Goal: Task Accomplishment & Management: Manage account settings

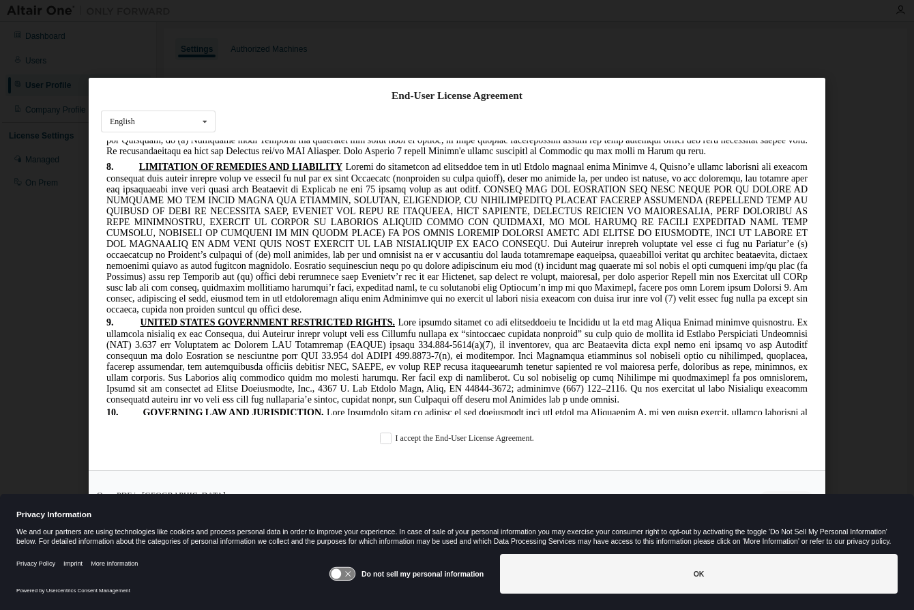
scroll to position [2456, 0]
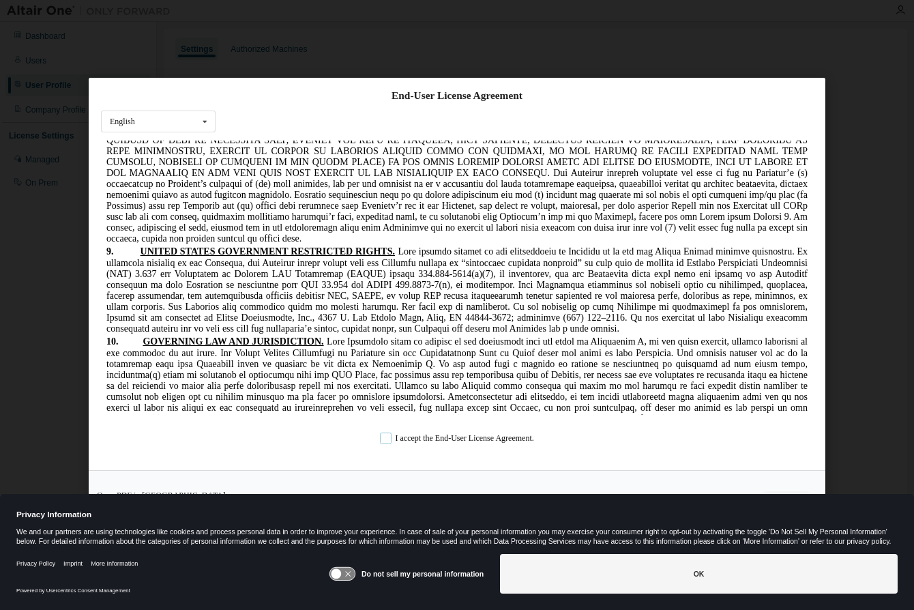
click at [380, 437] on label "I accept the End-User License Agreement." at bounding box center [457, 439] width 154 height 12
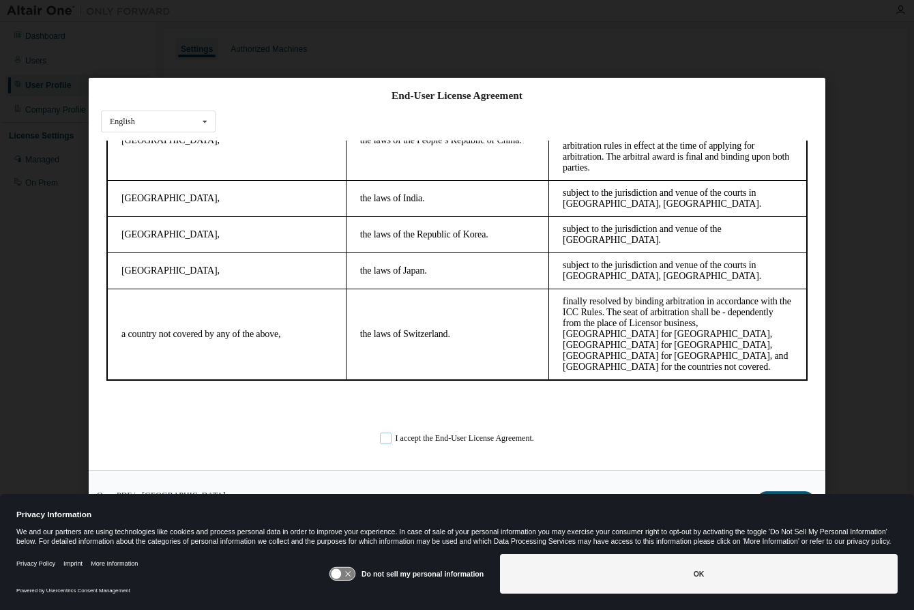
scroll to position [3780, 0]
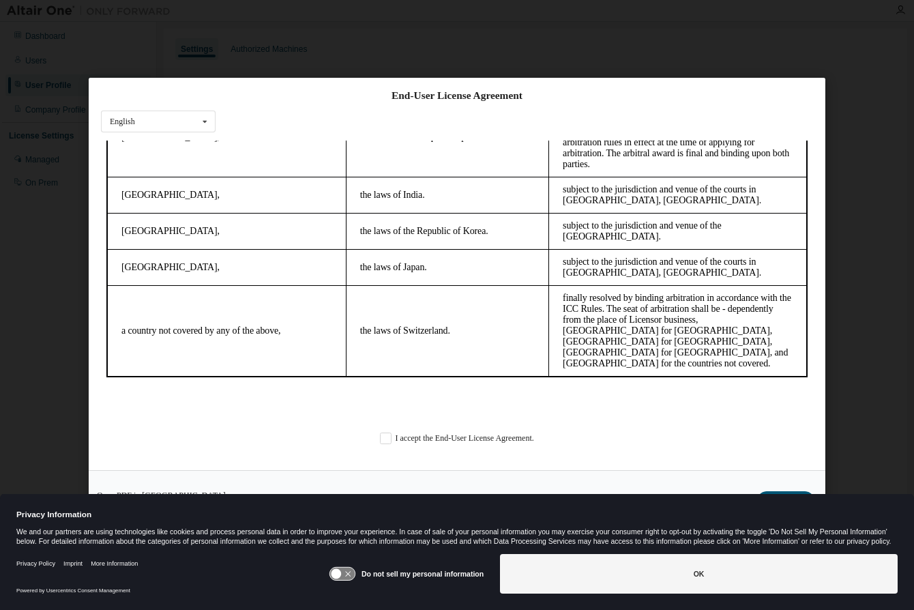
click at [347, 573] on icon at bounding box center [342, 574] width 25 height 13
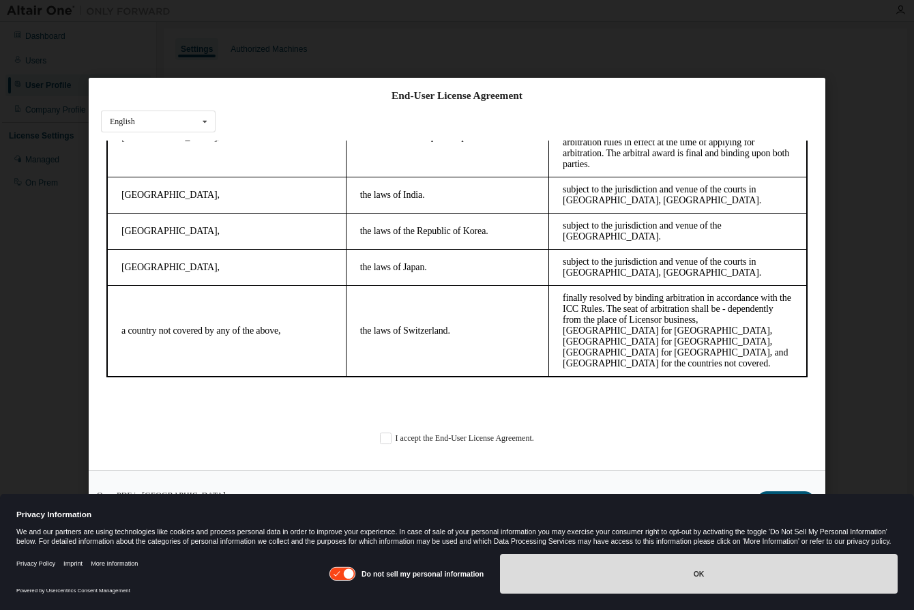
click at [596, 569] on button "OK" at bounding box center [699, 574] width 398 height 40
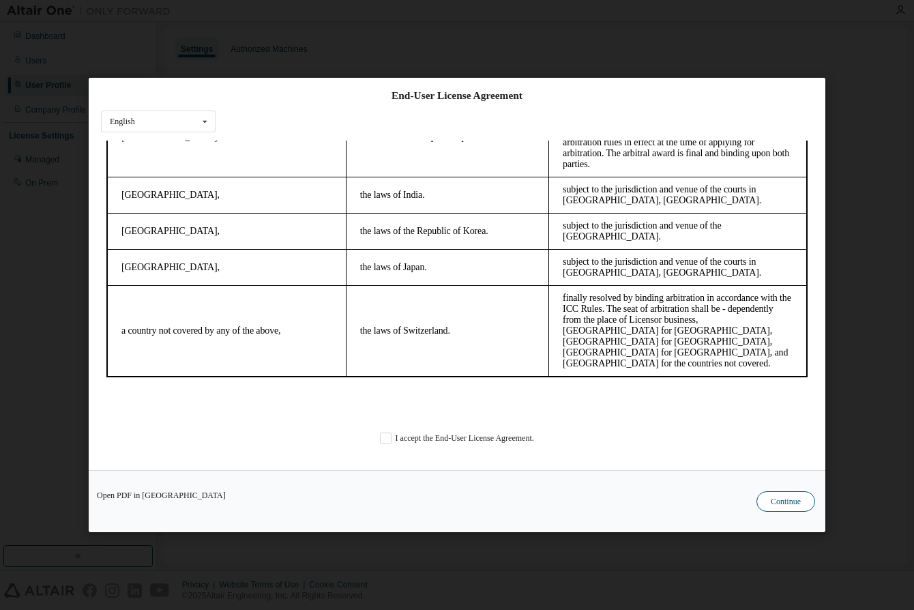
click at [771, 499] on button "Continue" at bounding box center [786, 501] width 59 height 20
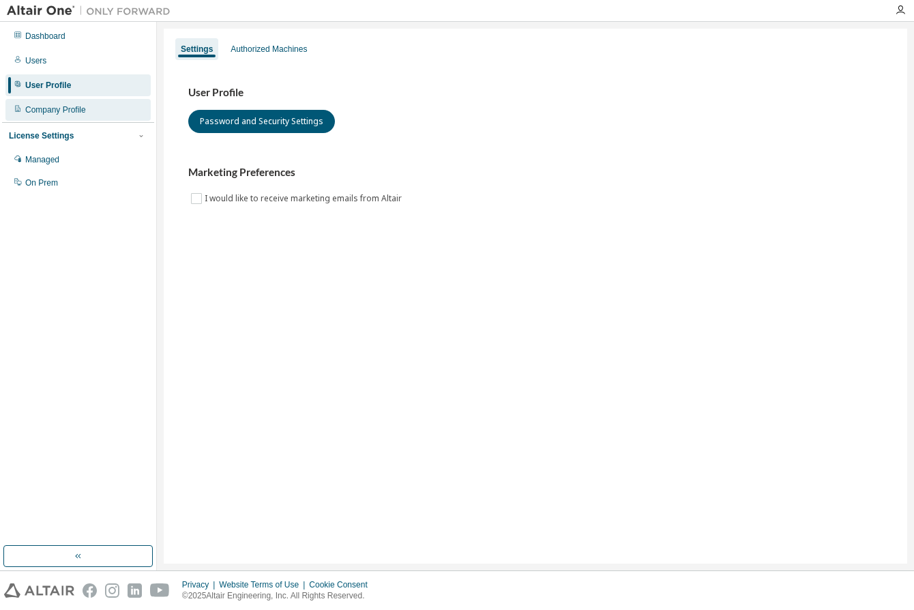
click at [46, 111] on div "Company Profile" at bounding box center [55, 109] width 61 height 11
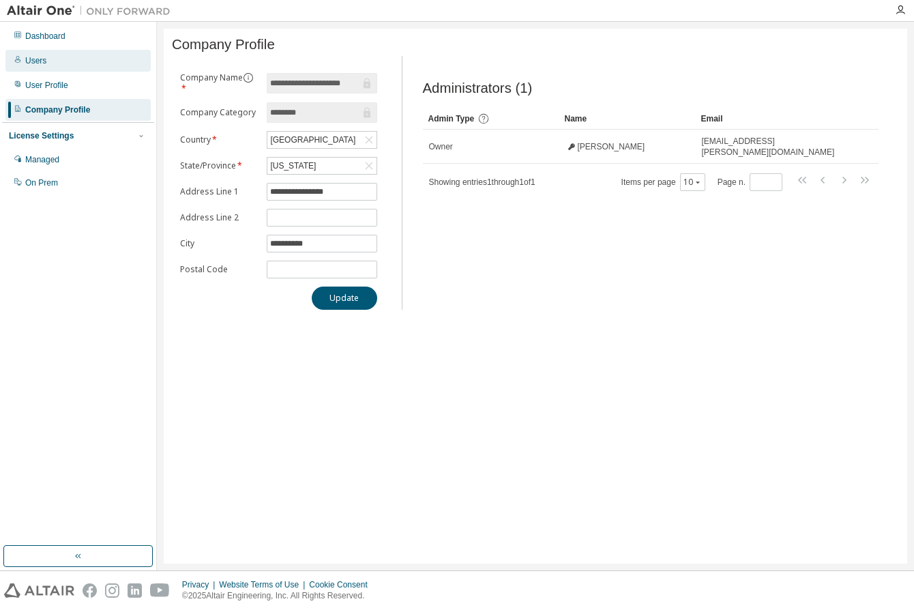
click at [38, 59] on div "Users" at bounding box center [35, 60] width 21 height 11
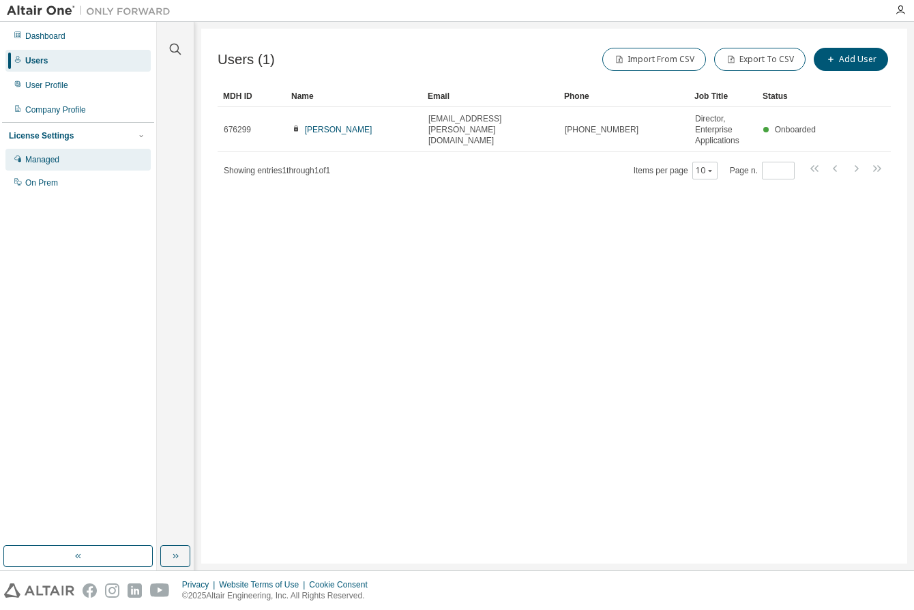
click at [50, 154] on div "Managed" at bounding box center [42, 159] width 34 height 11
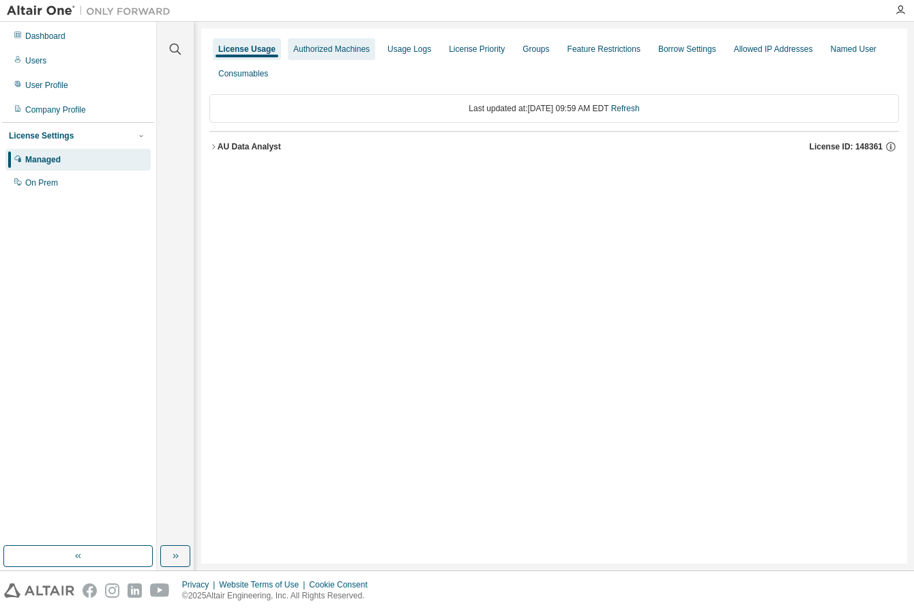
click at [333, 51] on div "Authorized Machines" at bounding box center [331, 49] width 76 height 11
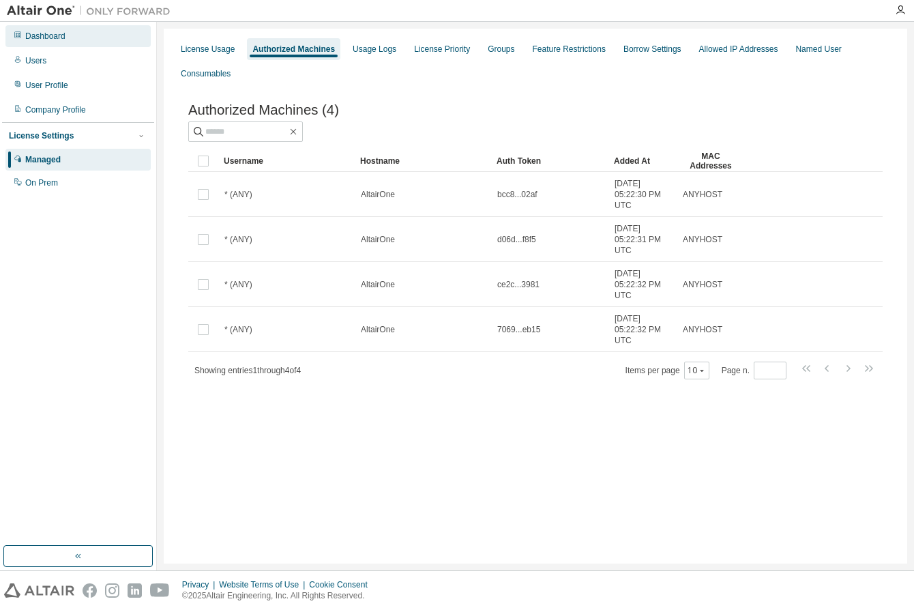
click at [33, 39] on div "Dashboard" at bounding box center [45, 36] width 40 height 11
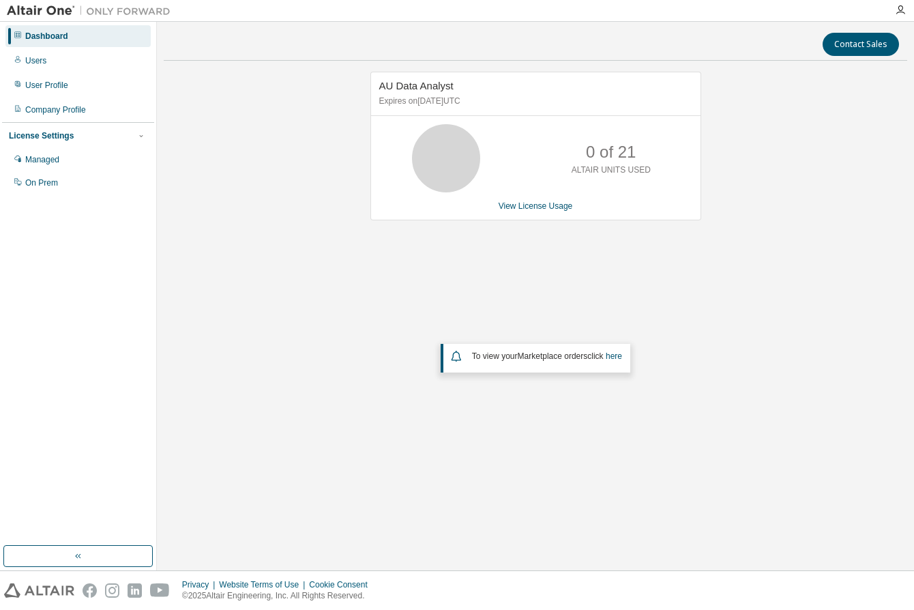
click at [512, 356] on span "To view your Marketplace orders click here" at bounding box center [547, 356] width 150 height 10
click at [618, 357] on link "here" at bounding box center [614, 356] width 16 height 10
click at [46, 61] on div "Users" at bounding box center [35, 60] width 21 height 11
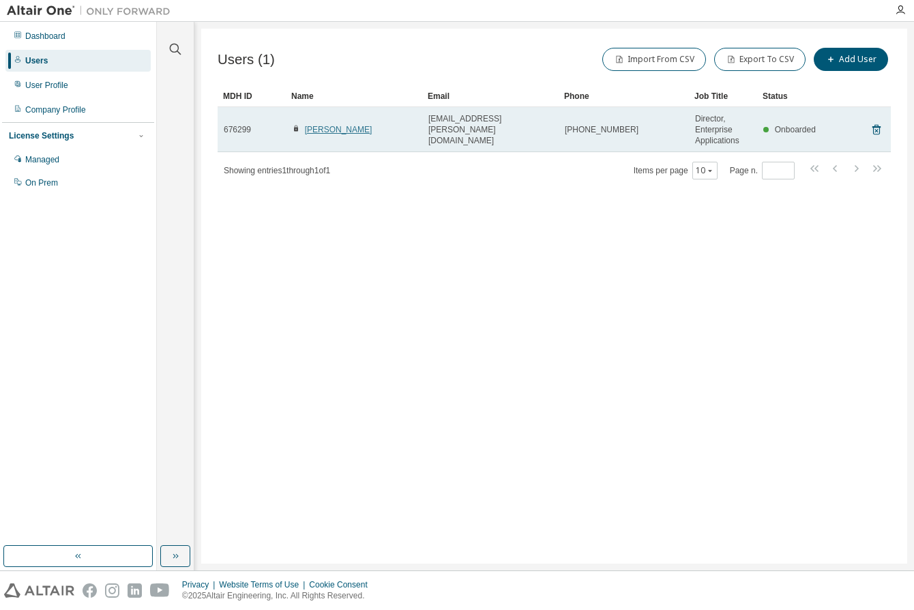
click at [330, 127] on link "Laura Wilson" at bounding box center [339, 130] width 68 height 10
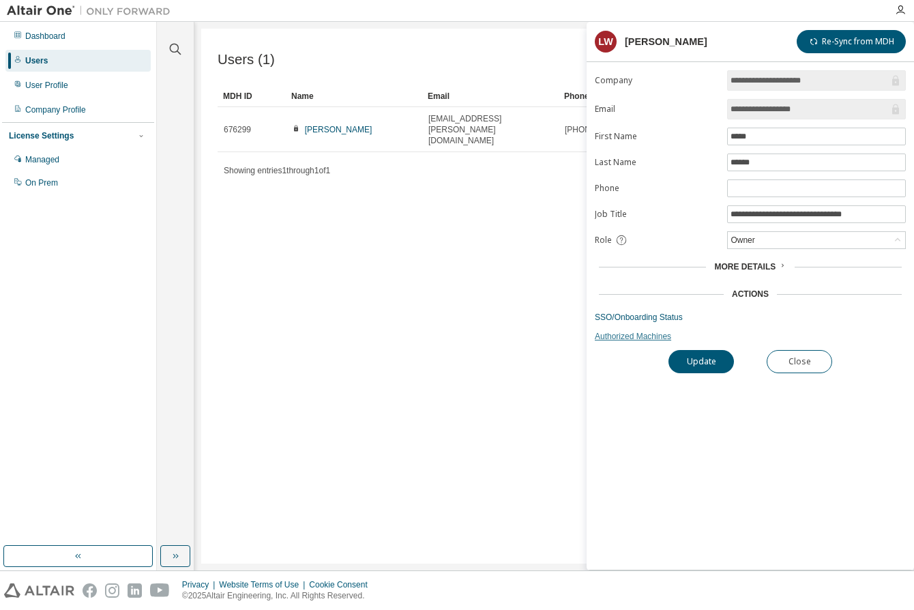
click at [645, 337] on link "Authorized Machines" at bounding box center [750, 336] width 311 height 11
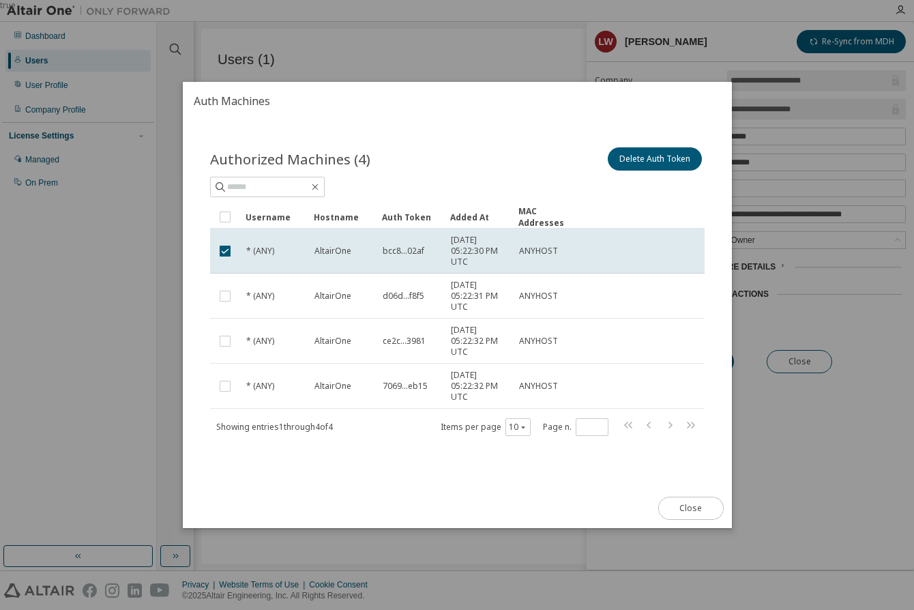
click at [688, 502] on button "Close" at bounding box center [691, 508] width 66 height 23
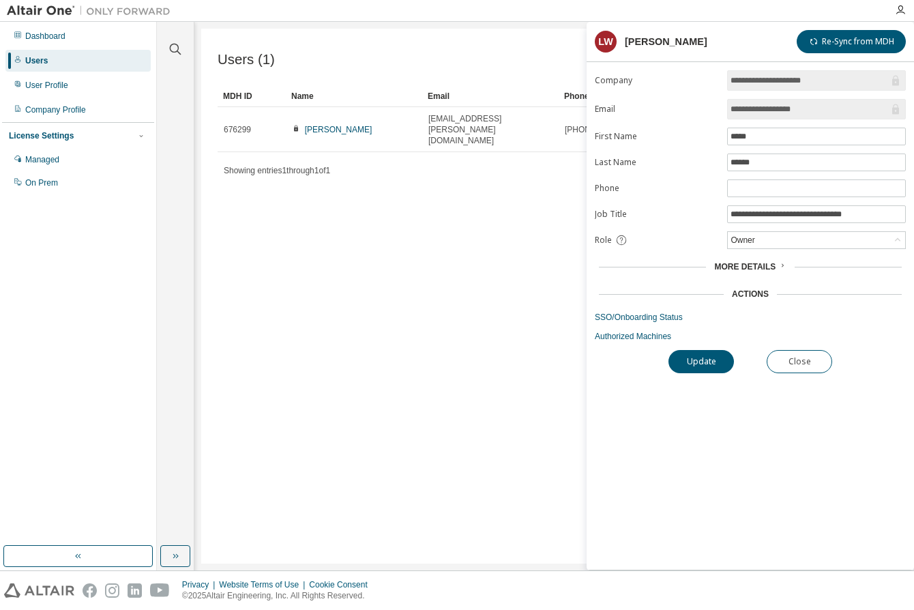
click at [770, 262] on span "More Details" at bounding box center [744, 267] width 61 height 10
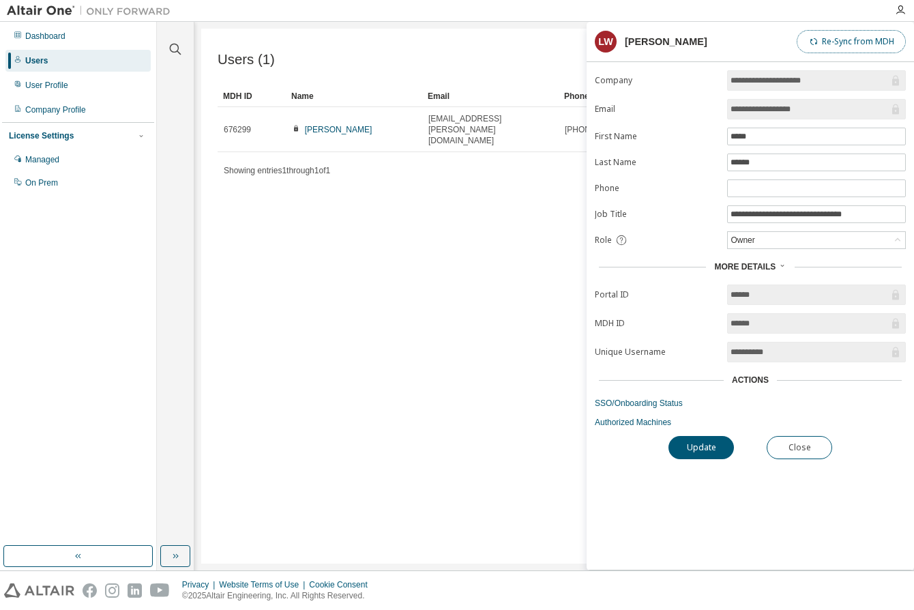
click at [837, 42] on button "Re-Sync from MDH" at bounding box center [851, 41] width 109 height 23
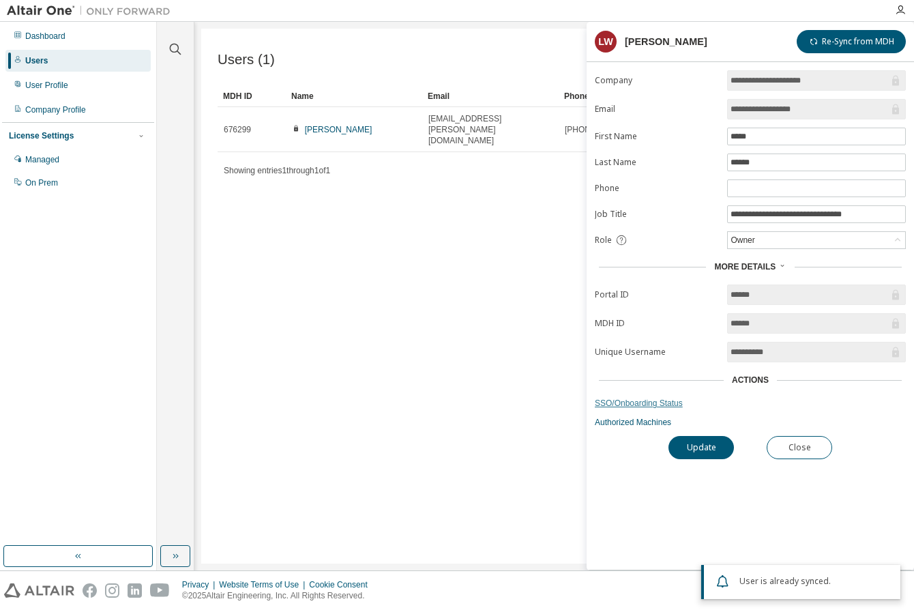
click at [652, 400] on link "SSO/Onboarding Status" at bounding box center [750, 403] width 311 height 11
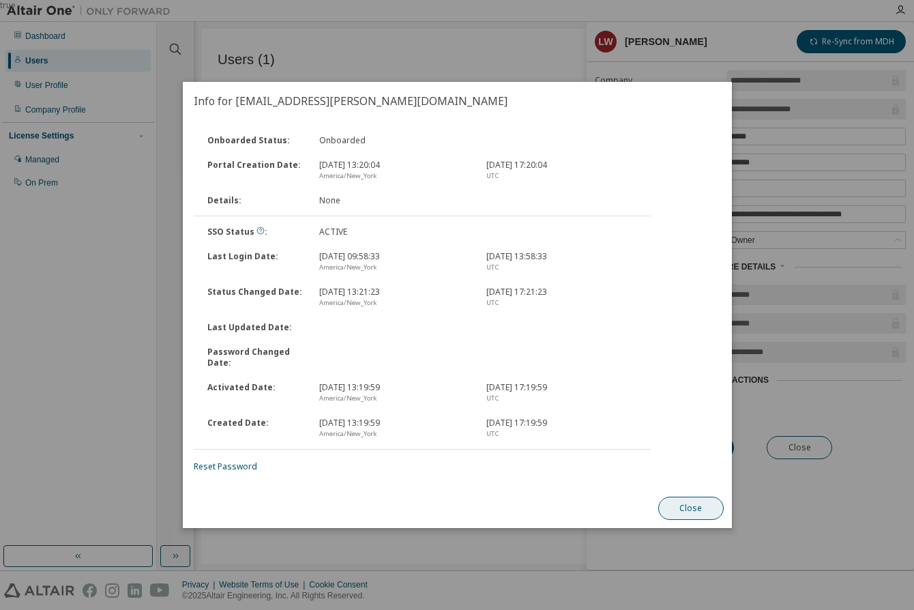
click at [696, 503] on button "Close" at bounding box center [691, 508] width 66 height 23
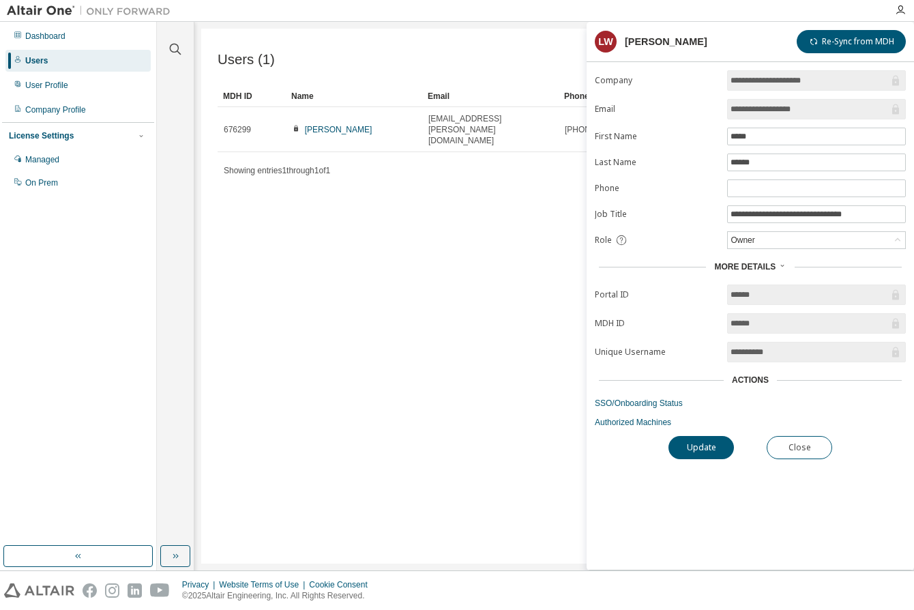
click at [903, 3] on div at bounding box center [900, 10] width 27 height 20
click at [899, 12] on icon "button" at bounding box center [900, 10] width 11 height 11
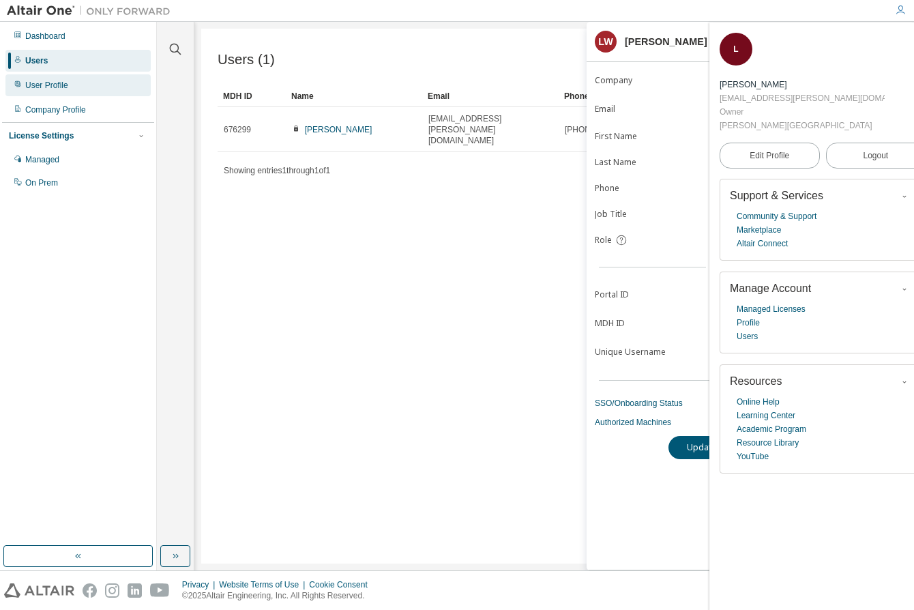
click at [65, 84] on div "User Profile" at bounding box center [46, 85] width 43 height 11
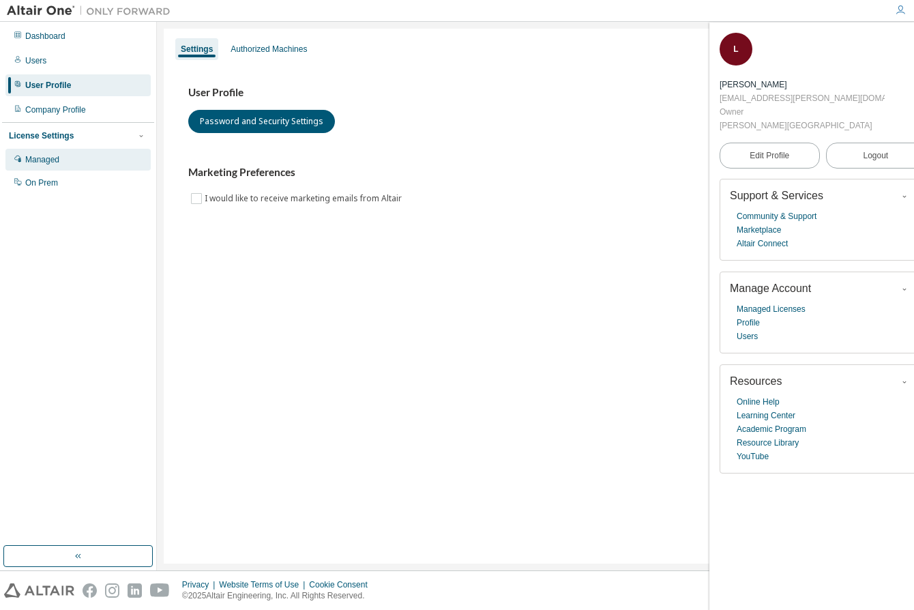
click at [53, 154] on div "Managed" at bounding box center [42, 159] width 34 height 11
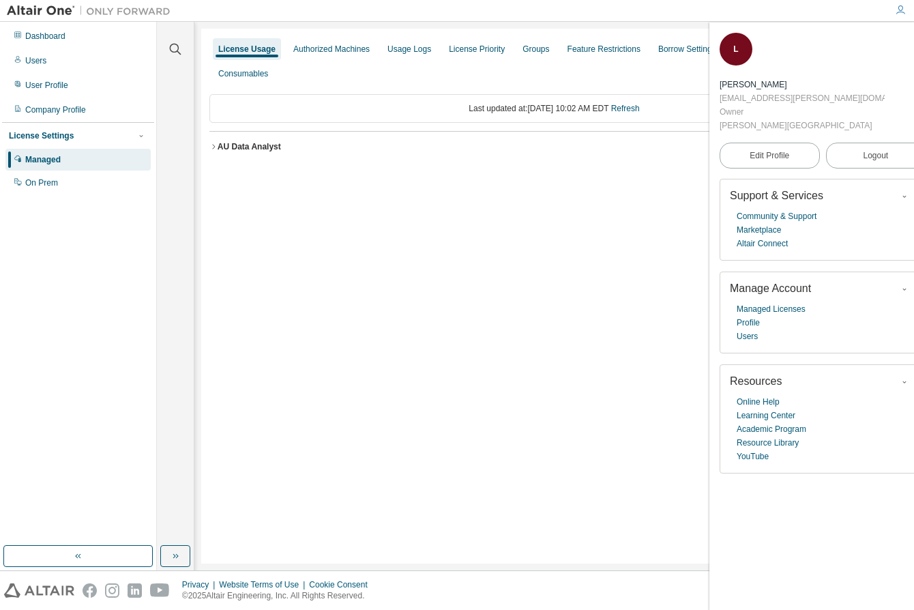
click at [244, 46] on div "License Usage" at bounding box center [246, 49] width 57 height 11
click at [210, 145] on icon "button" at bounding box center [213, 147] width 8 height 8
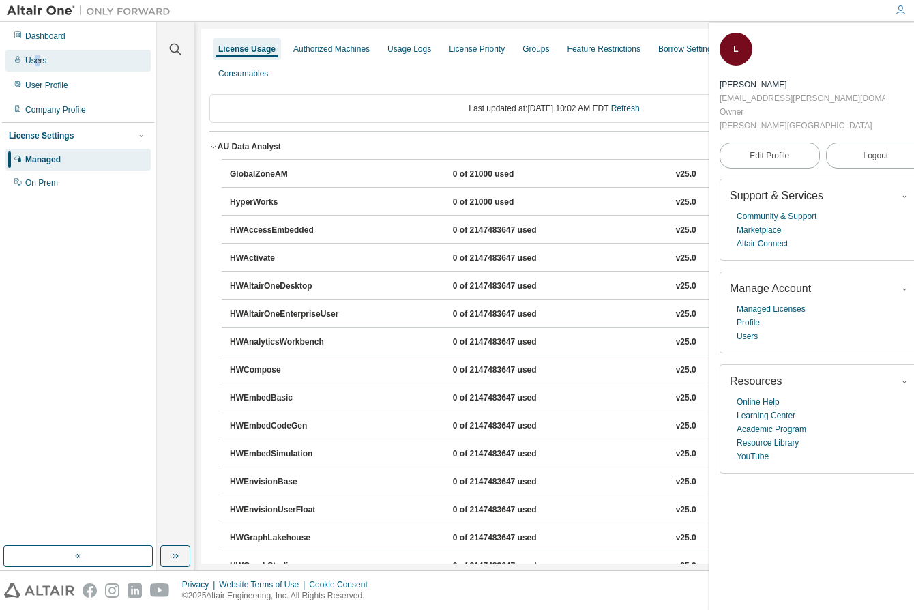
click at [33, 63] on div "Users" at bounding box center [35, 60] width 21 height 11
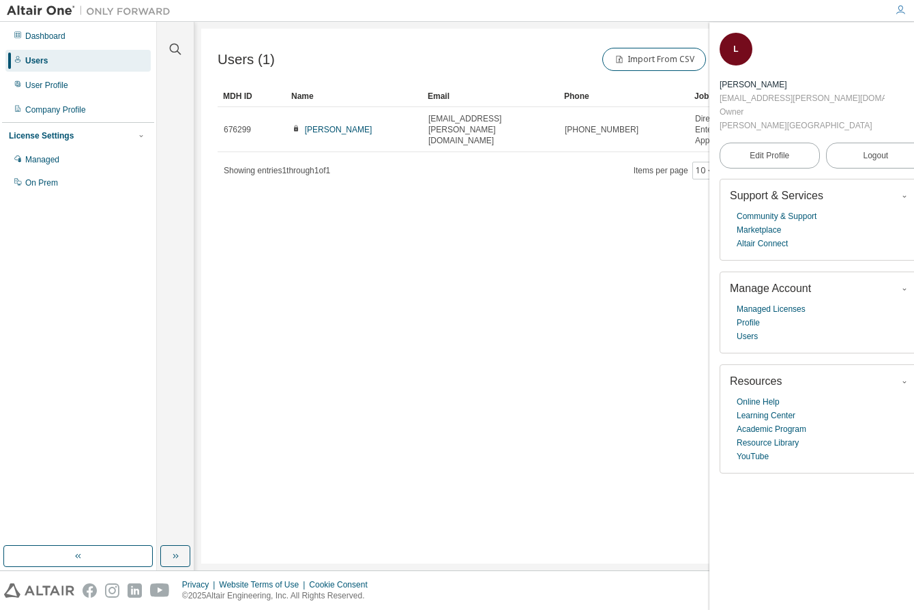
click at [638, 224] on div "Users (1) Import From CSV Export To CSV Add User Clear Load Save Save As Field …" at bounding box center [554, 296] width 706 height 535
click at [911, 42] on span "button" at bounding box center [918, 42] width 14 height 22
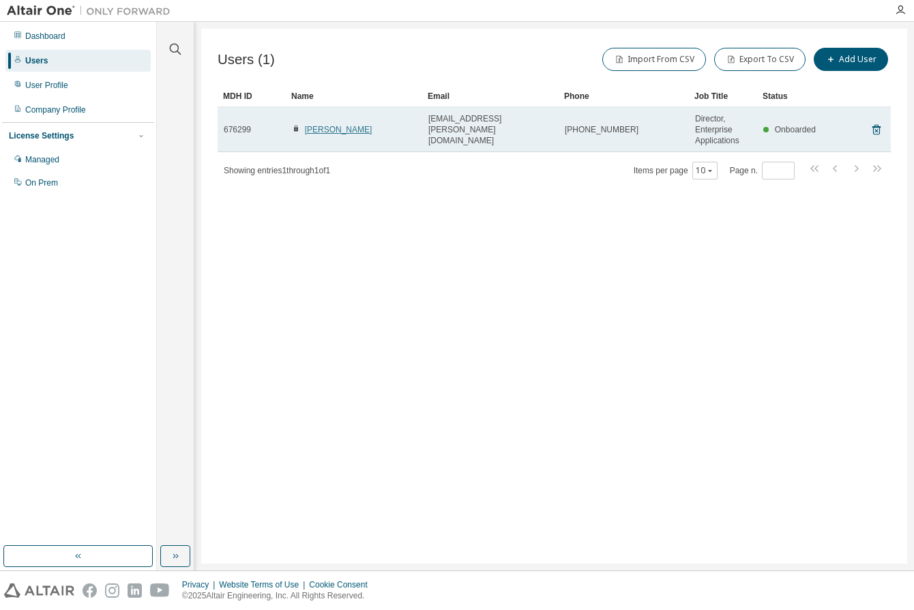
click at [330, 128] on link "[PERSON_NAME]" at bounding box center [339, 130] width 68 height 10
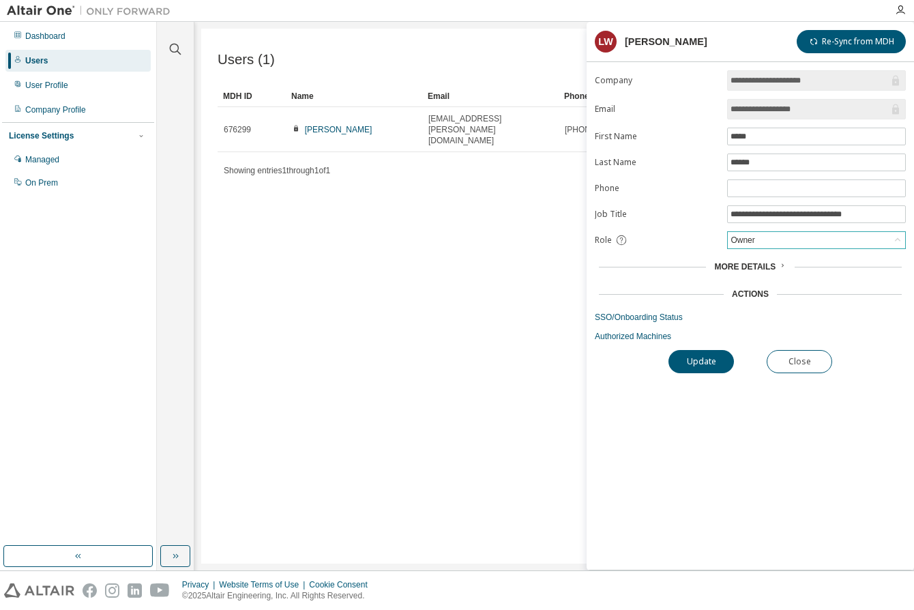
click at [899, 238] on icon at bounding box center [898, 240] width 14 height 14
click at [666, 239] on div "Role" at bounding box center [657, 240] width 124 height 12
click at [506, 265] on div "Users (1) Import From CSV Export To CSV Add User Clear Load Save Save As Field …" at bounding box center [554, 296] width 706 height 535
click at [792, 361] on button "Close" at bounding box center [800, 361] width 66 height 23
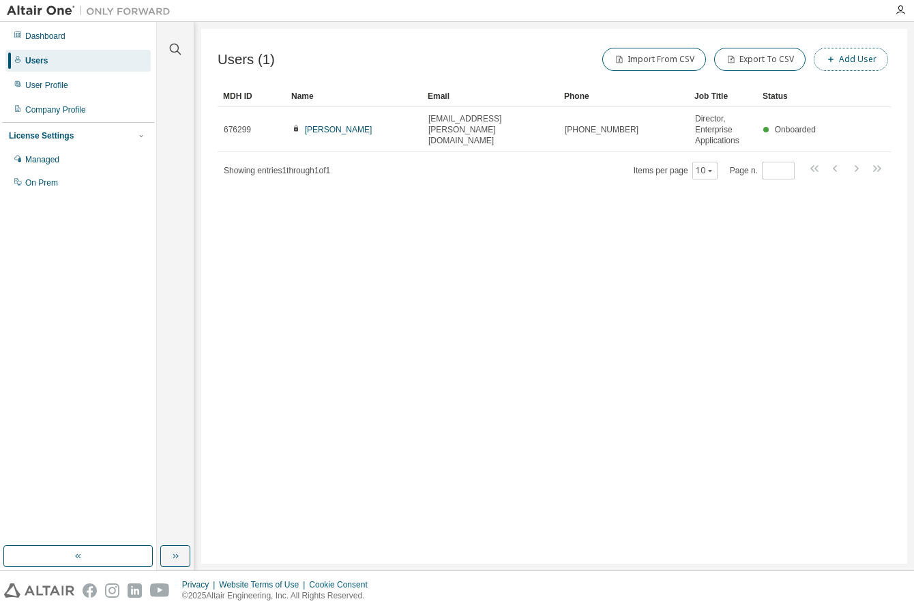
click at [849, 61] on button "Add User" at bounding box center [851, 59] width 74 height 23
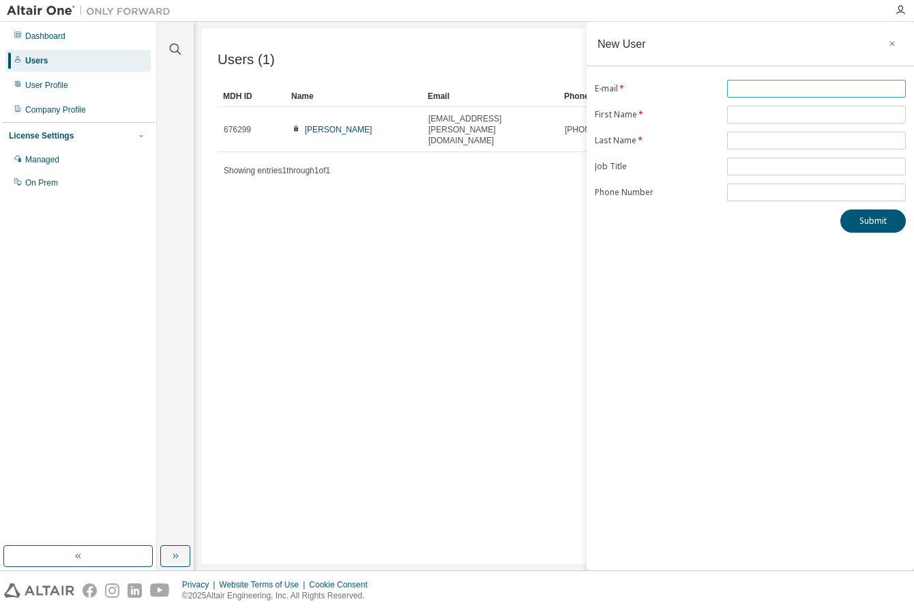
click at [761, 83] on input "text" at bounding box center [817, 88] width 172 height 11
type input "**********"
type input "*"
type input "*****"
type input "******"
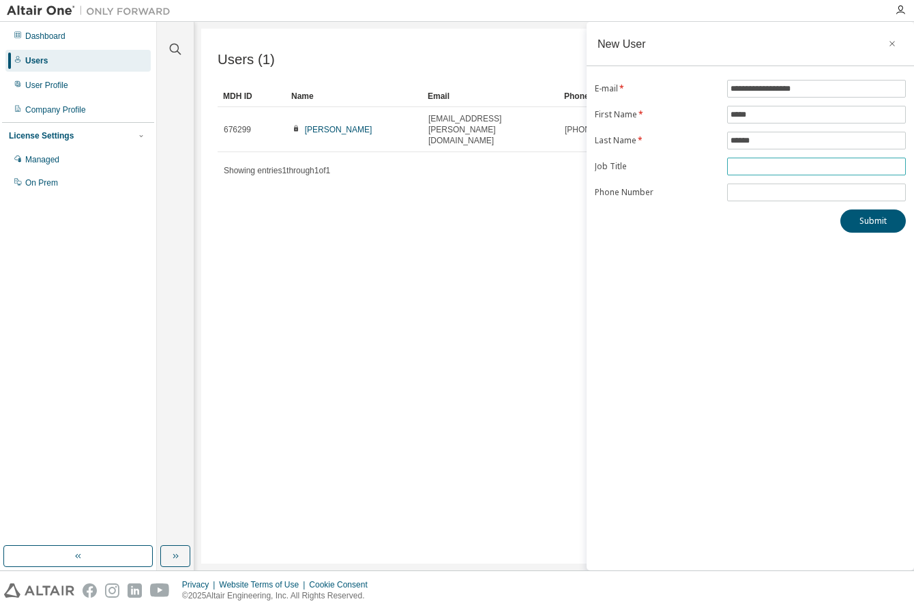
type input "*"
type input "**********"
click at [882, 220] on button "Submit" at bounding box center [874, 220] width 66 height 23
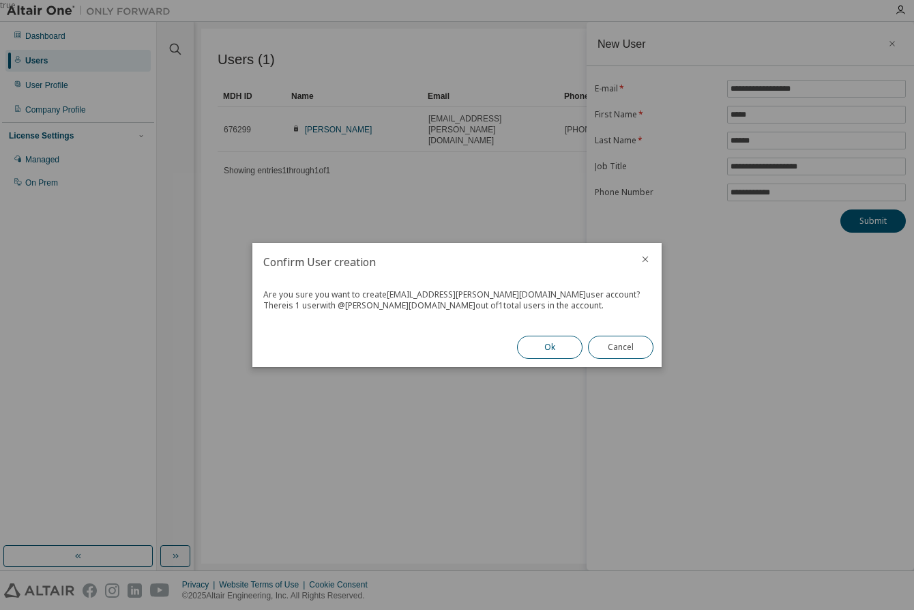
click at [562, 345] on button "Ok" at bounding box center [550, 347] width 66 height 23
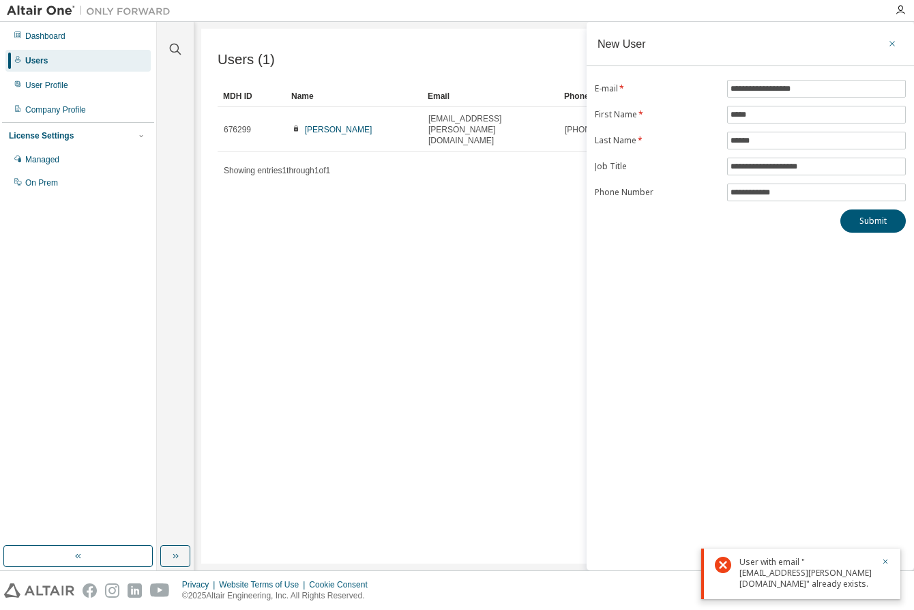
click at [890, 42] on icon "button" at bounding box center [893, 43] width 10 height 11
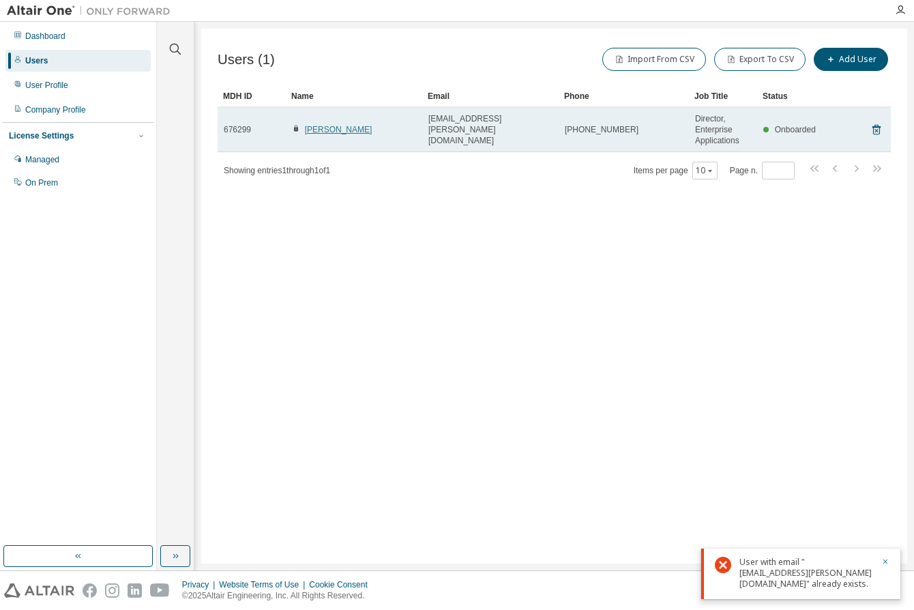
click at [341, 130] on link "[PERSON_NAME]" at bounding box center [339, 130] width 68 height 10
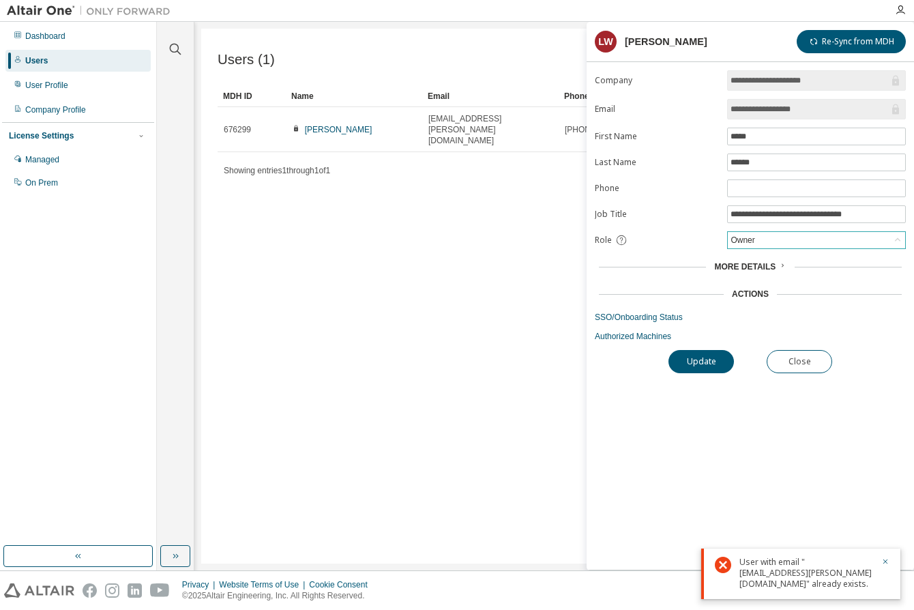
click at [841, 237] on div "Owner" at bounding box center [816, 240] width 177 height 16
click at [774, 257] on li "Admin" at bounding box center [816, 256] width 175 height 18
click at [706, 359] on button "Update" at bounding box center [702, 361] width 66 height 23
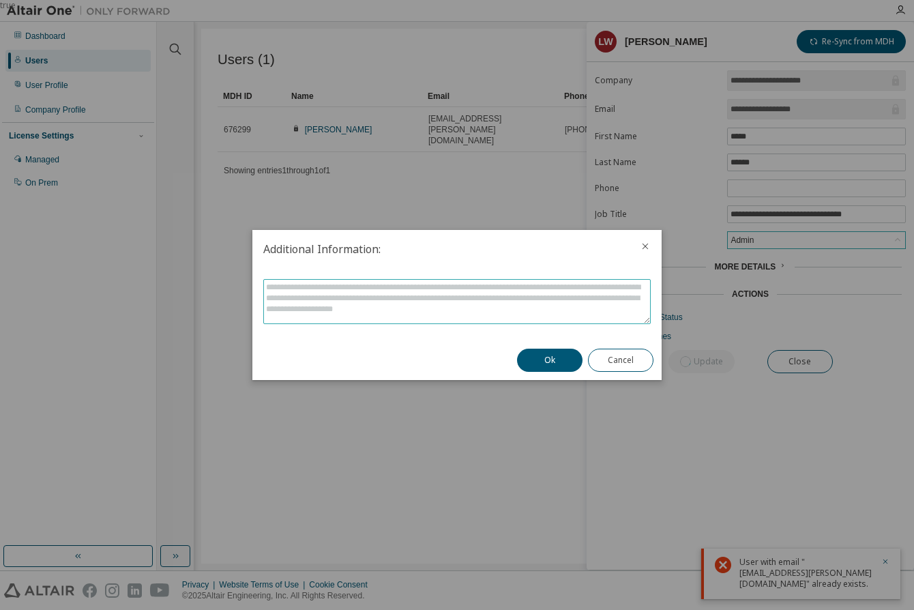
click at [441, 292] on textarea at bounding box center [457, 302] width 386 height 44
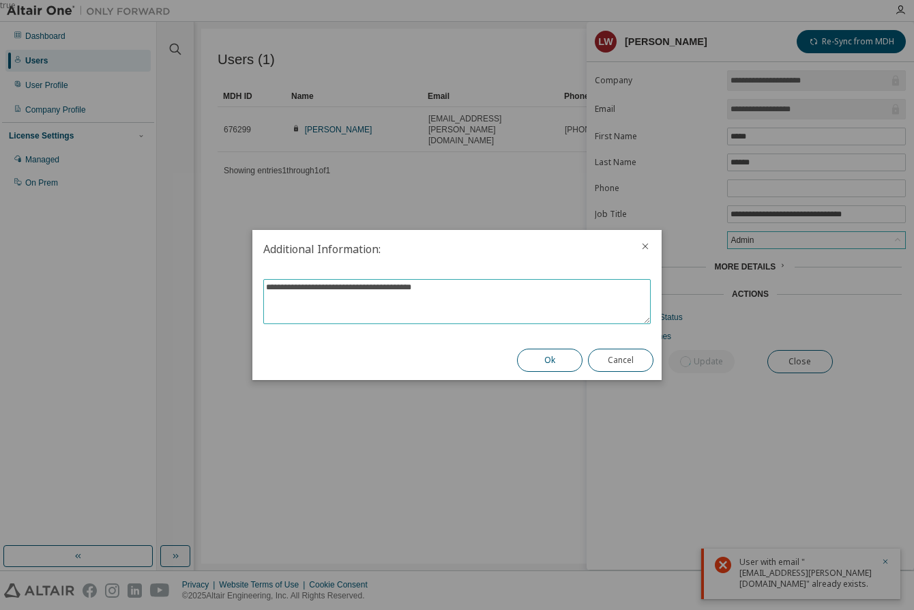
type textarea "**********"
click at [557, 353] on button "Ok" at bounding box center [550, 360] width 66 height 23
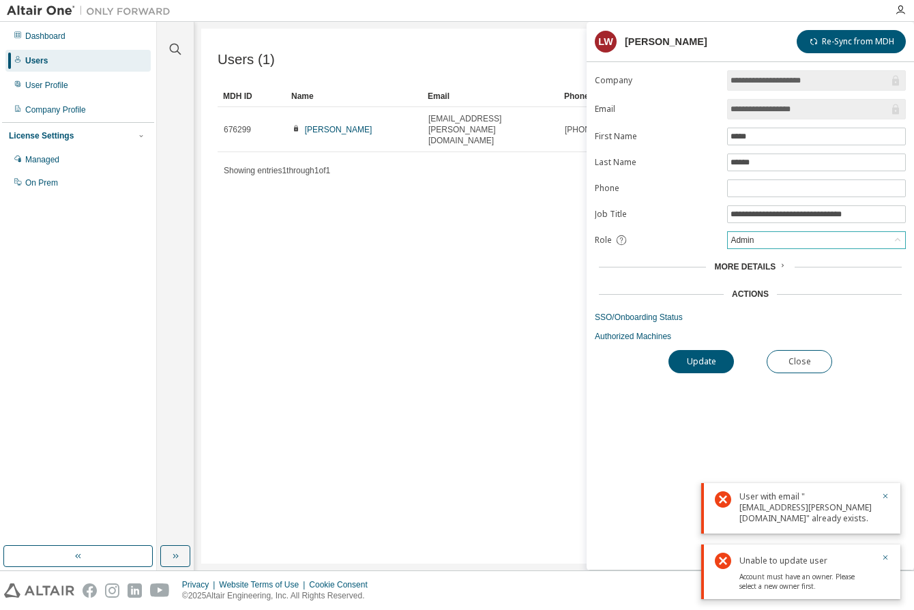
click at [825, 420] on div "**********" at bounding box center [751, 319] width 328 height 499
click at [895, 242] on icon at bounding box center [898, 240] width 14 height 14
click at [787, 271] on li "Owner" at bounding box center [816, 274] width 175 height 18
click at [784, 358] on button "Close" at bounding box center [800, 361] width 66 height 23
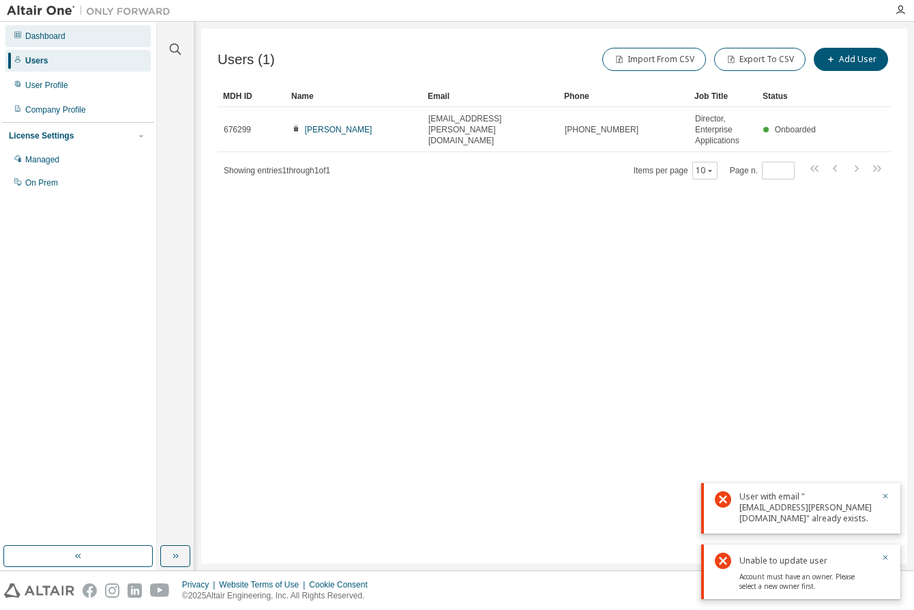
click at [41, 36] on div "Dashboard" at bounding box center [45, 36] width 40 height 11
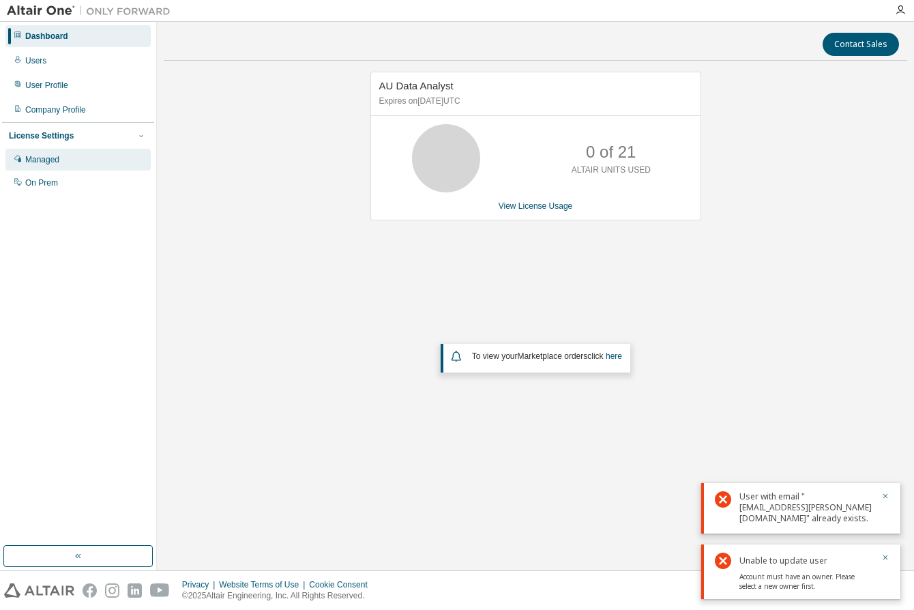
click at [22, 164] on div "Managed" at bounding box center [77, 160] width 145 height 22
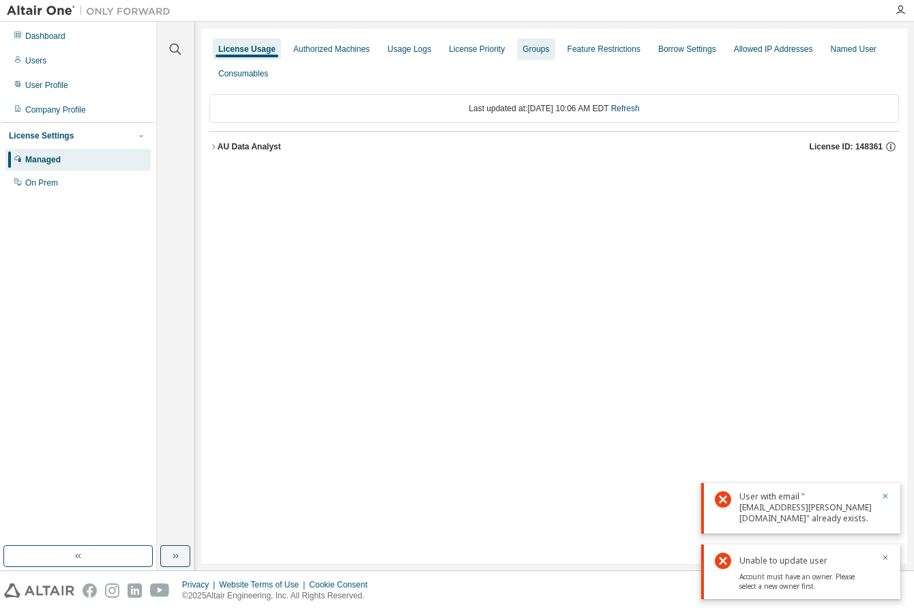
click at [541, 53] on div "Groups" at bounding box center [536, 49] width 27 height 11
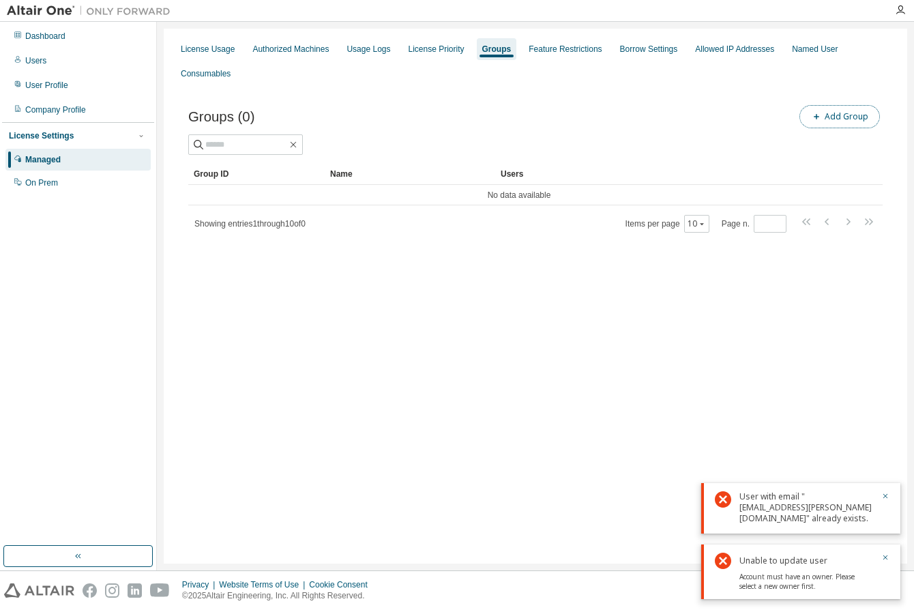
click at [826, 115] on button "Add Group" at bounding box center [840, 116] width 81 height 23
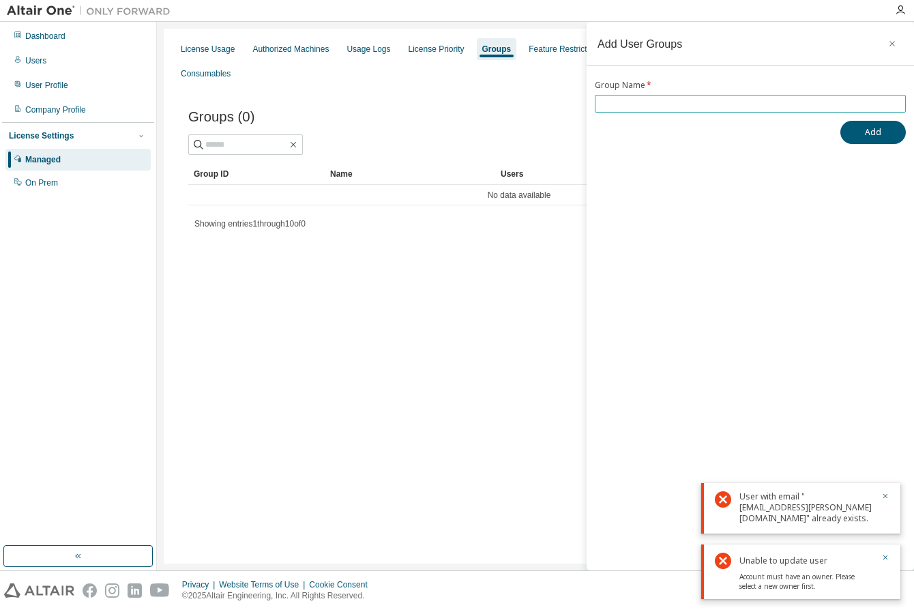
click at [684, 102] on input "text" at bounding box center [750, 103] width 304 height 11
type input "**********"
click at [866, 137] on button "Add" at bounding box center [874, 132] width 66 height 23
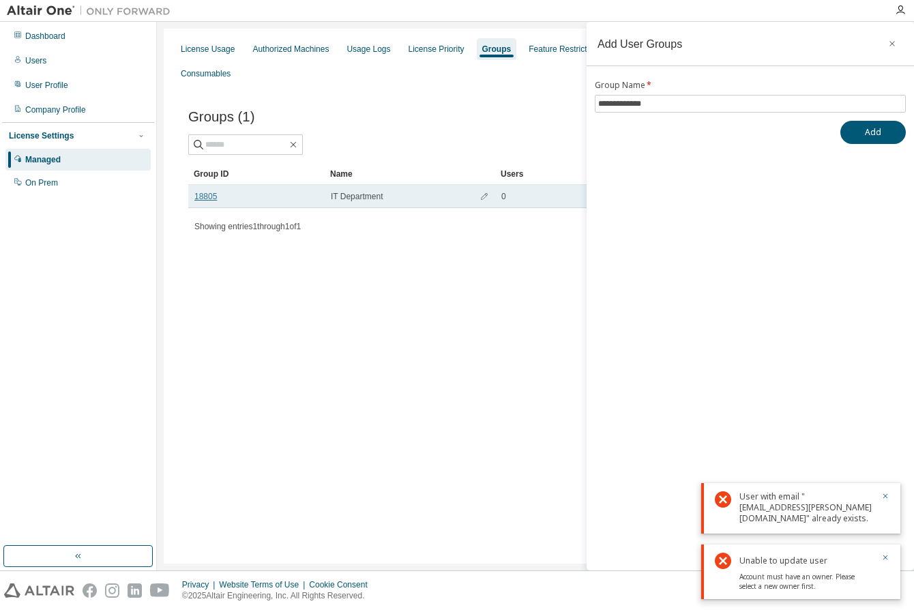
click at [212, 194] on link "18805" at bounding box center [205, 196] width 23 height 11
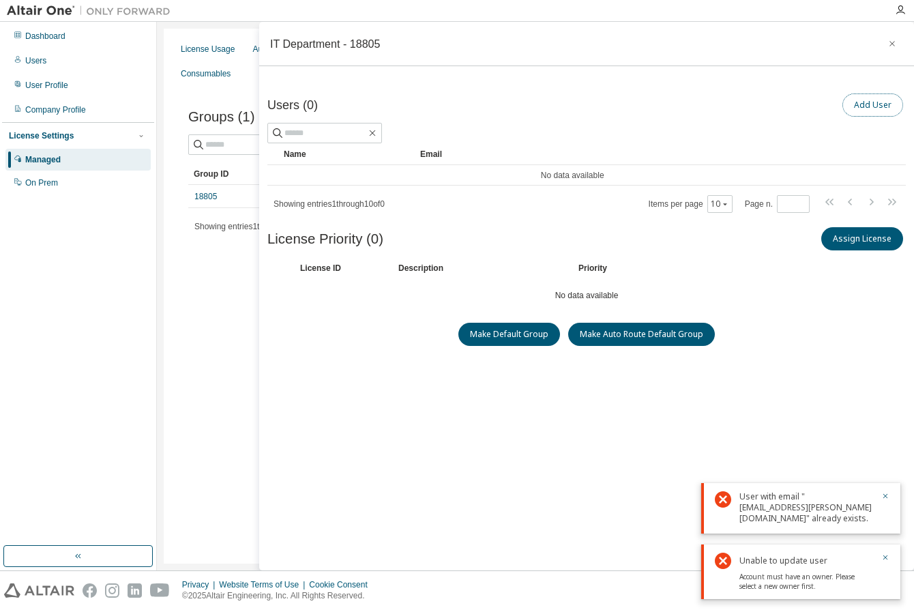
click at [870, 106] on button "Add User" at bounding box center [873, 104] width 61 height 23
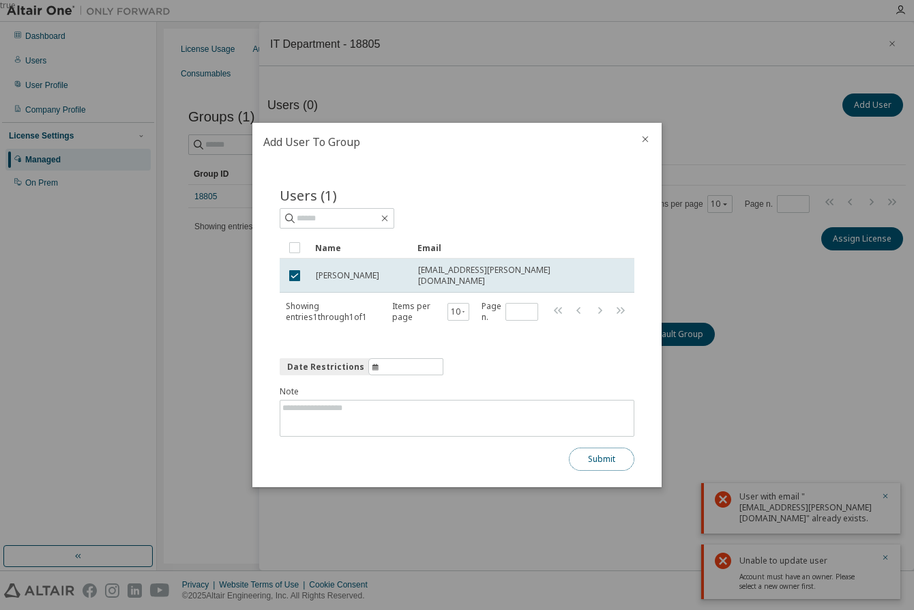
click at [587, 454] on button "Submit" at bounding box center [602, 459] width 66 height 23
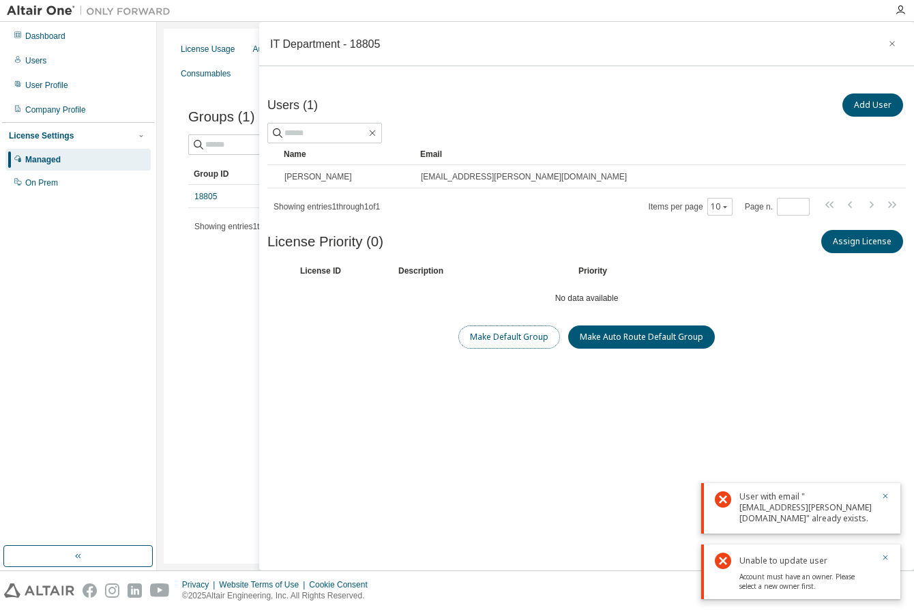
click at [531, 328] on button "Make Default Group" at bounding box center [510, 336] width 102 height 23
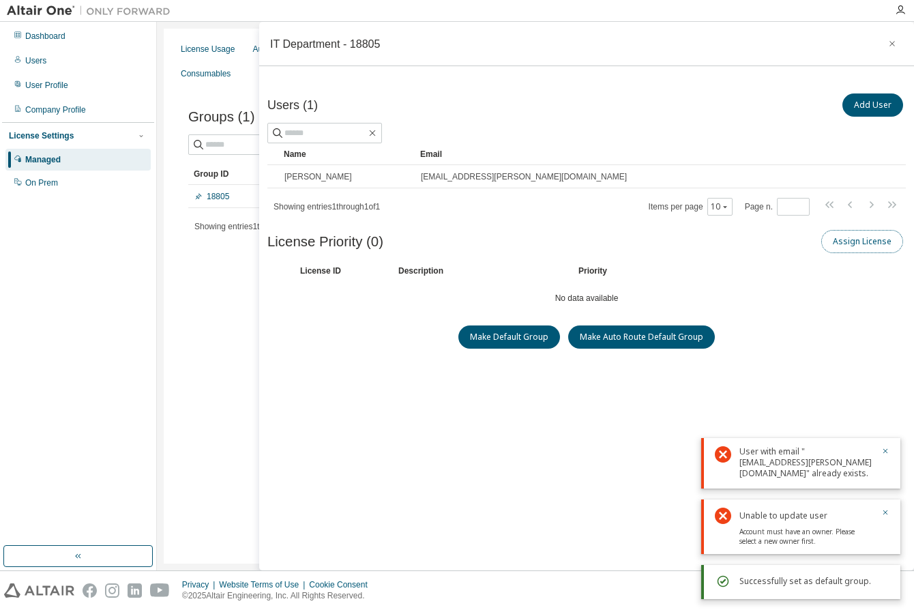
click at [848, 243] on button "Assign License" at bounding box center [863, 241] width 82 height 23
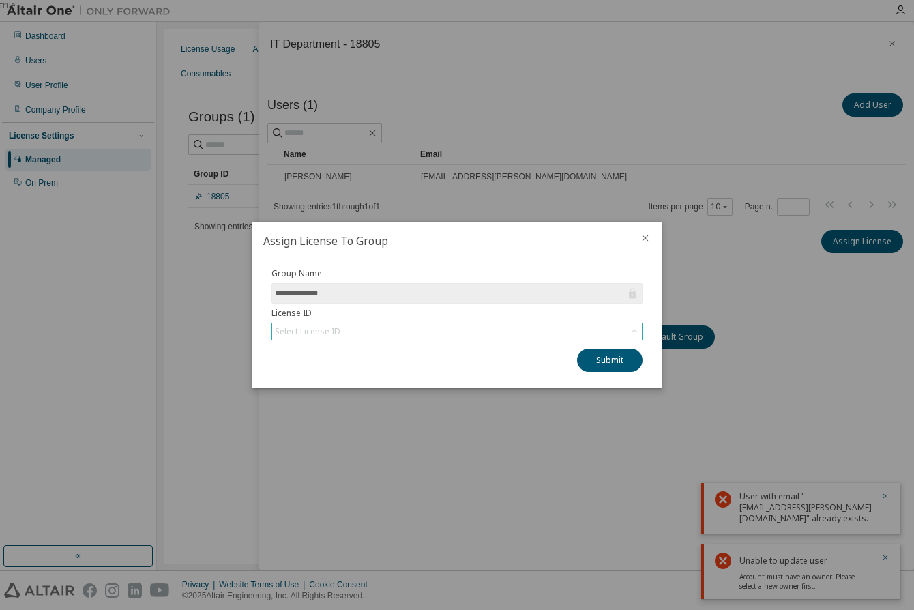
click at [584, 336] on div "Select License ID" at bounding box center [457, 331] width 370 height 16
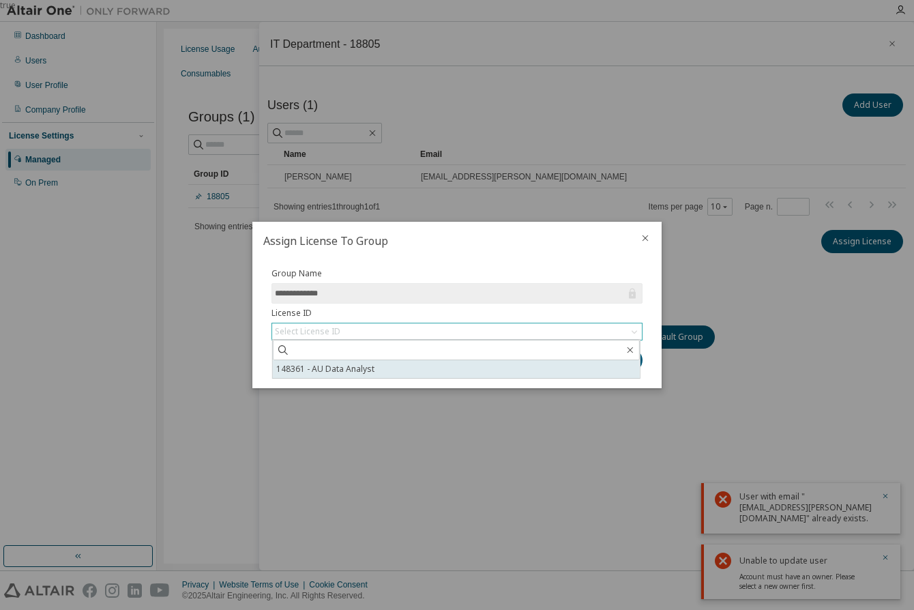
click at [525, 375] on li "148361 - AU Data Analyst" at bounding box center [456, 369] width 367 height 18
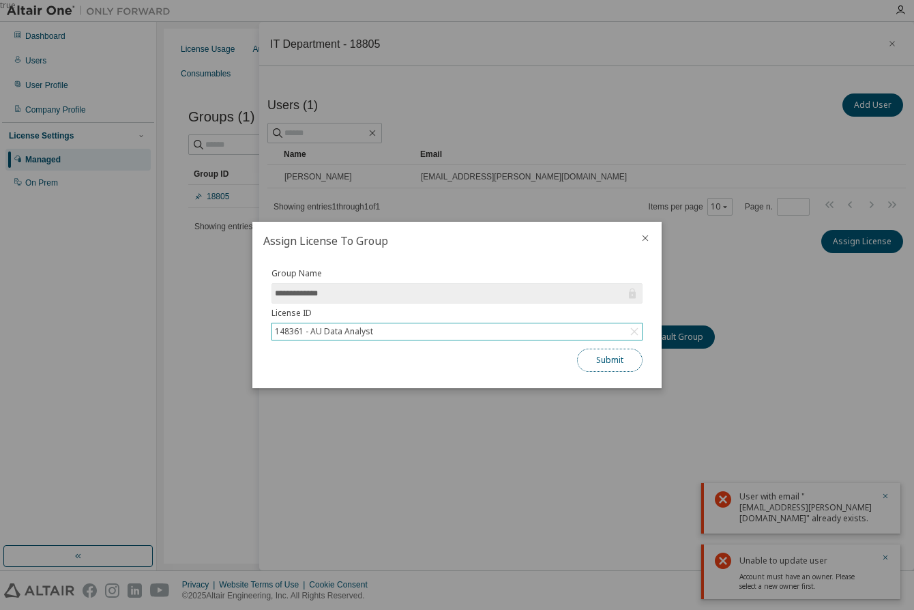
click at [615, 358] on button "Submit" at bounding box center [610, 360] width 66 height 23
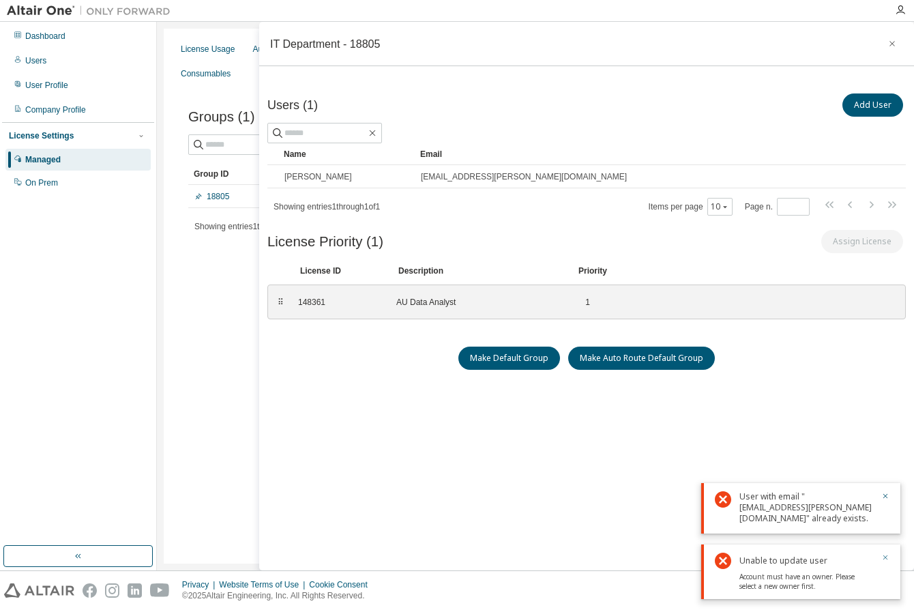
click at [885, 554] on icon "button" at bounding box center [886, 557] width 8 height 8
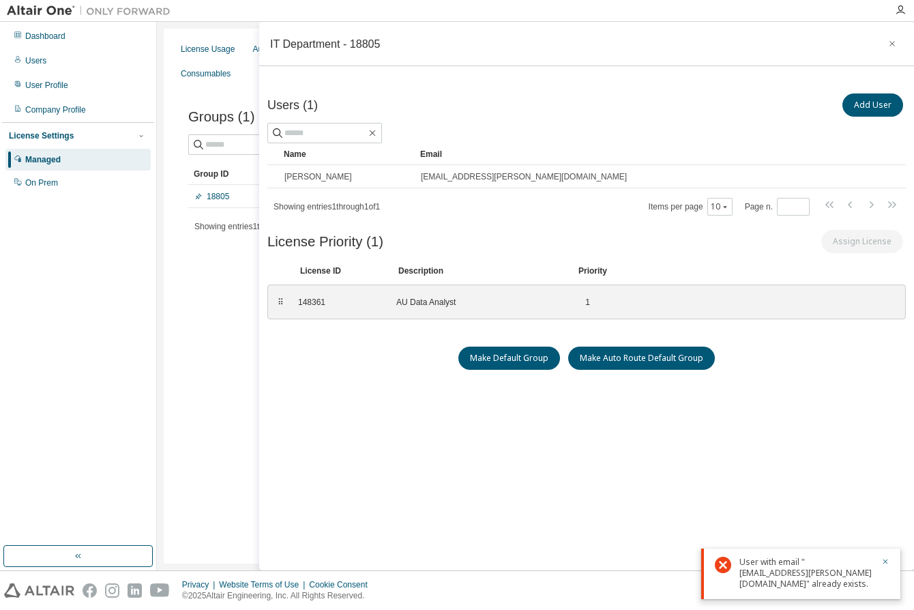
click at [885, 495] on div "Users (1) Add User Clear Load Save Save As Field Operator Value Select filter S…" at bounding box center [586, 335] width 639 height 488
click at [887, 563] on icon "button" at bounding box center [886, 561] width 8 height 8
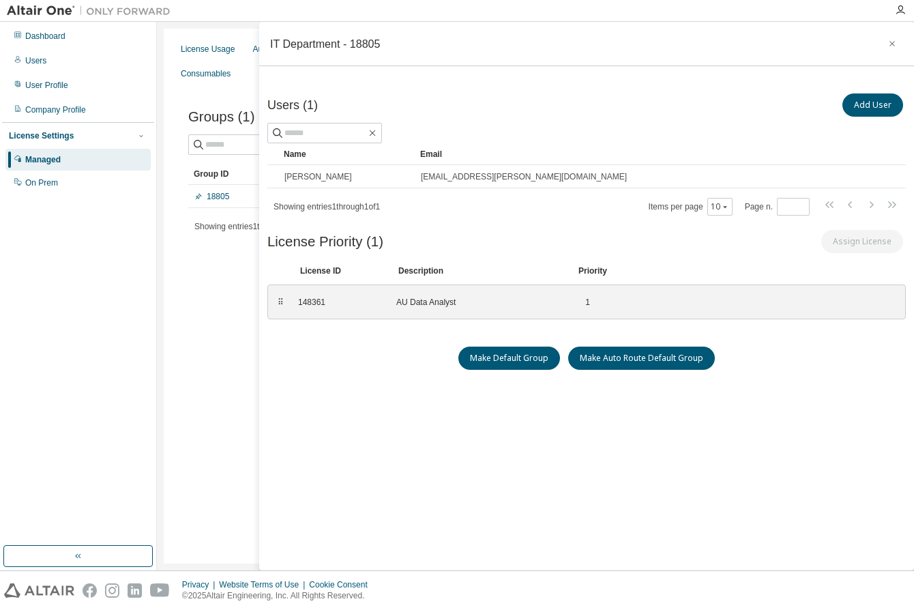
click at [423, 465] on div "Users (1) Add User Clear Load Save Save As Field Operator Value Select filter S…" at bounding box center [586, 335] width 639 height 488
click at [32, 62] on div "Users" at bounding box center [35, 60] width 21 height 11
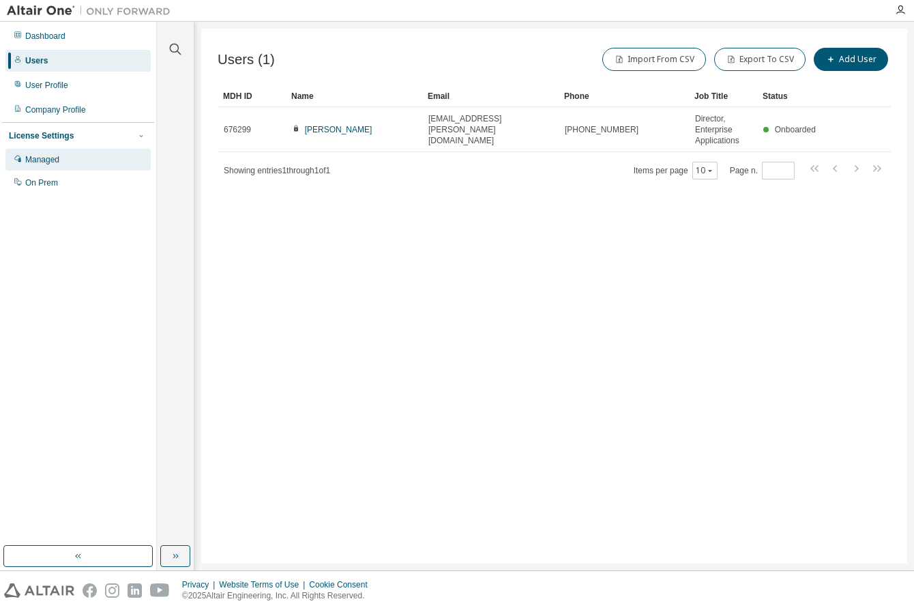
click at [53, 159] on div "Managed" at bounding box center [42, 159] width 34 height 11
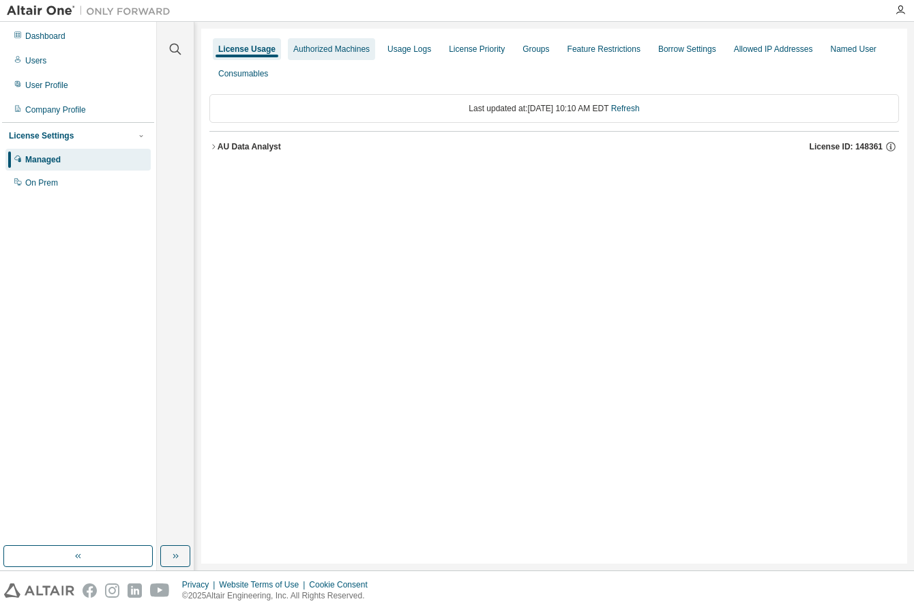
click at [345, 53] on div "Authorized Machines" at bounding box center [331, 49] width 76 height 11
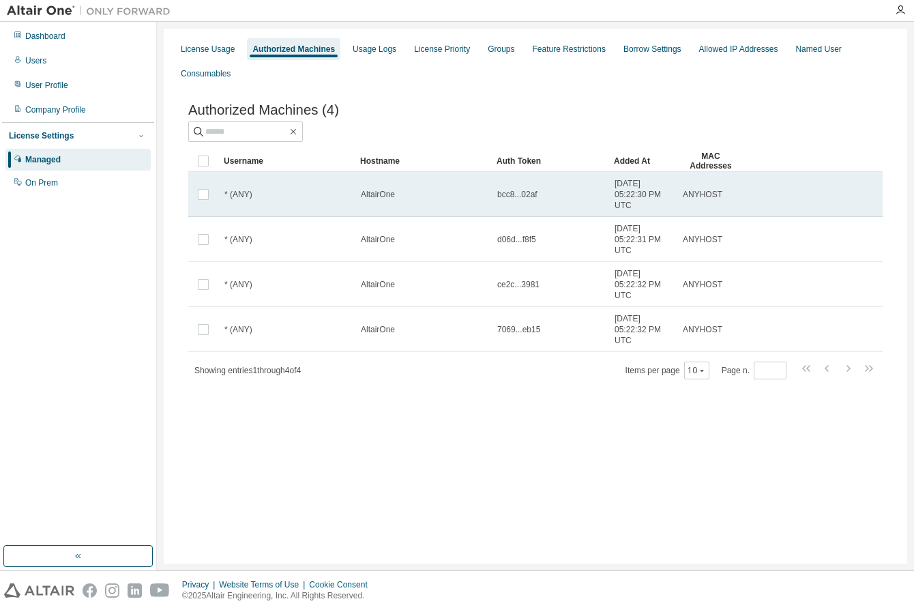
click at [374, 206] on td "AltairOne" at bounding box center [423, 194] width 136 height 45
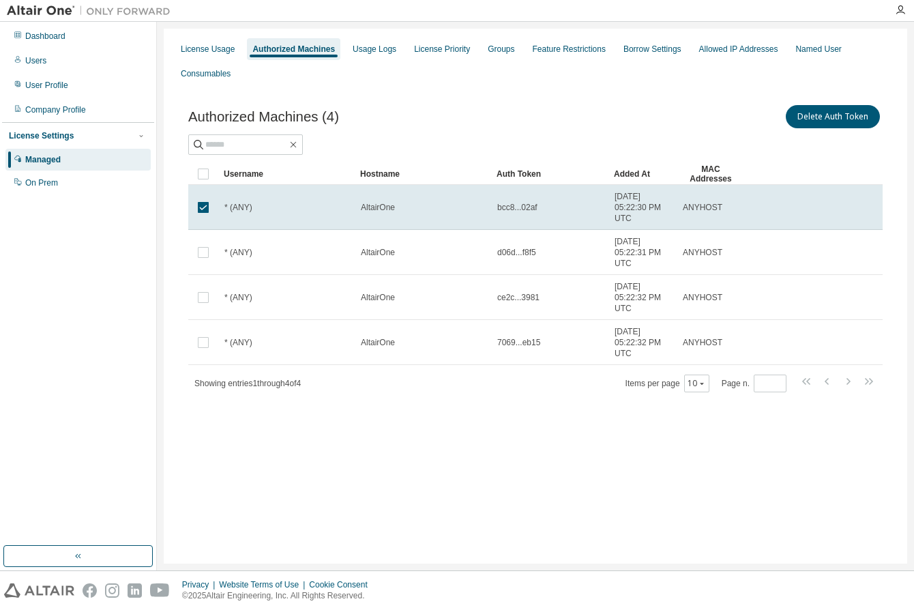
click at [313, 50] on div "Authorized Machines" at bounding box center [293, 49] width 83 height 11
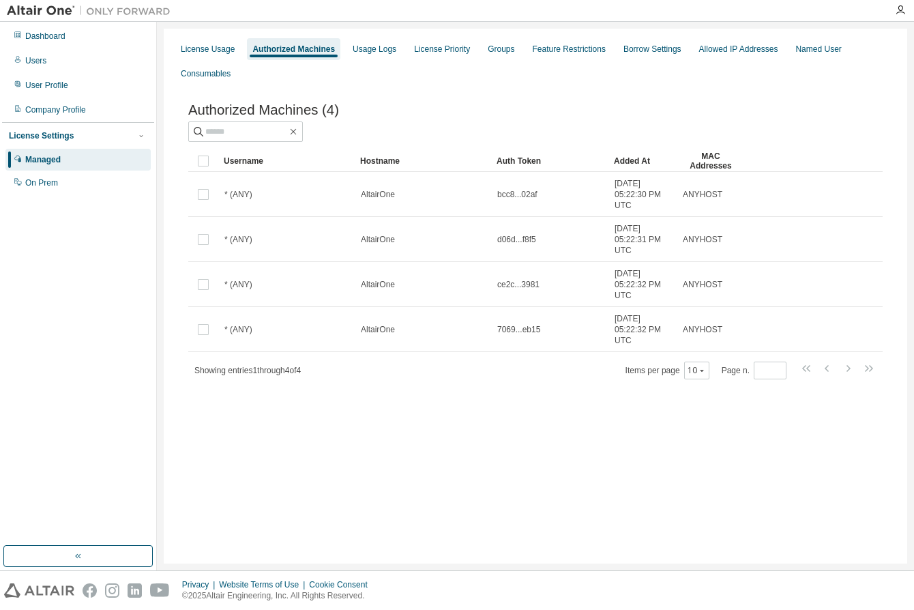
click at [637, 98] on div "Authorized Machines (4) Clear Load Save Save As Field Operator Value Select fil…" at bounding box center [535, 251] width 727 height 330
click at [902, 5] on icon "button" at bounding box center [900, 10] width 11 height 11
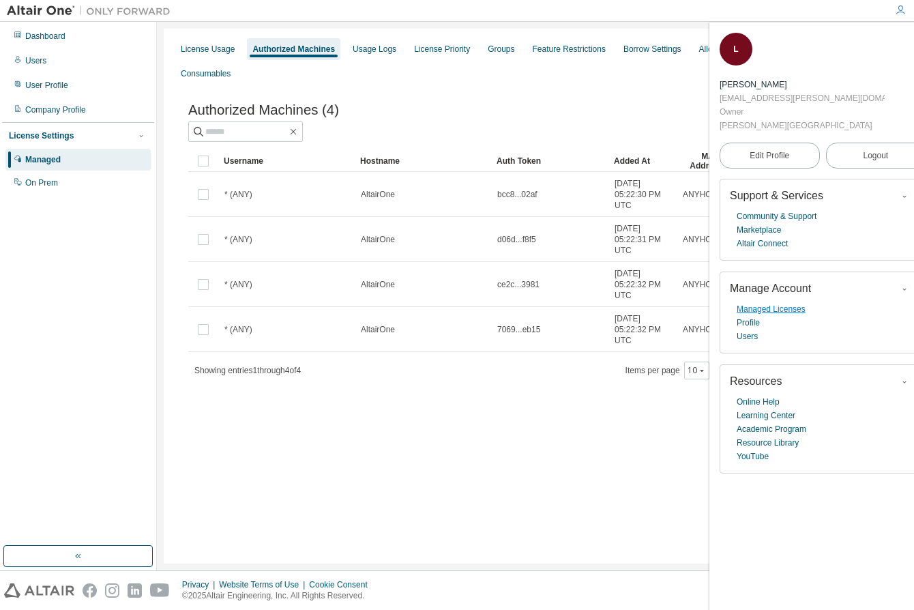
click at [796, 302] on link "Managed Licenses" at bounding box center [771, 309] width 69 height 14
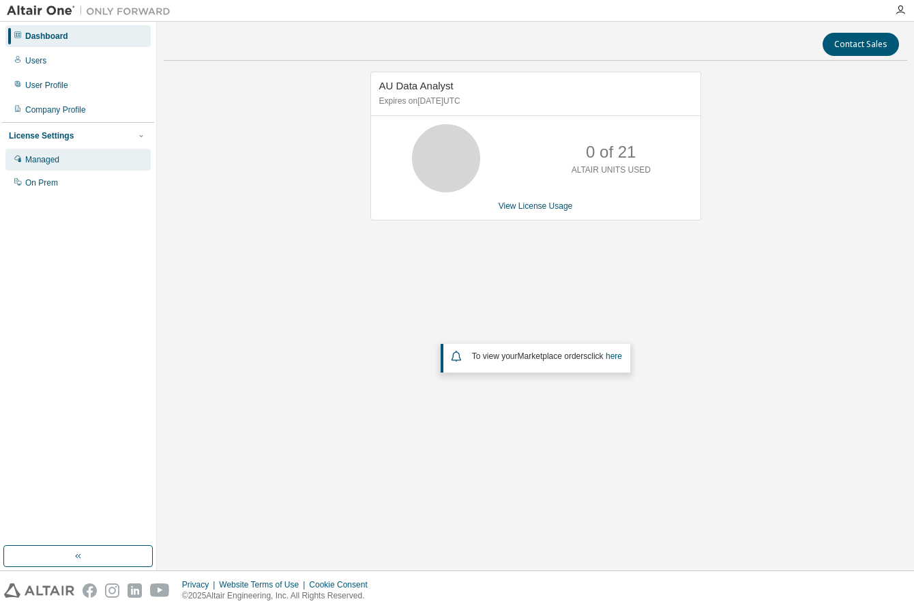
click at [52, 158] on div "Managed" at bounding box center [42, 159] width 34 height 11
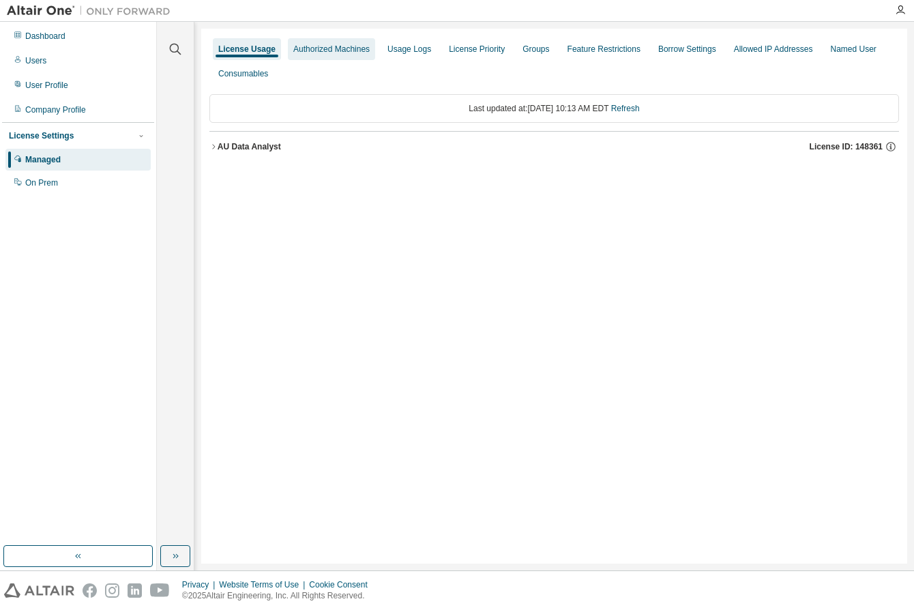
click at [336, 52] on div "Authorized Machines" at bounding box center [331, 49] width 76 height 11
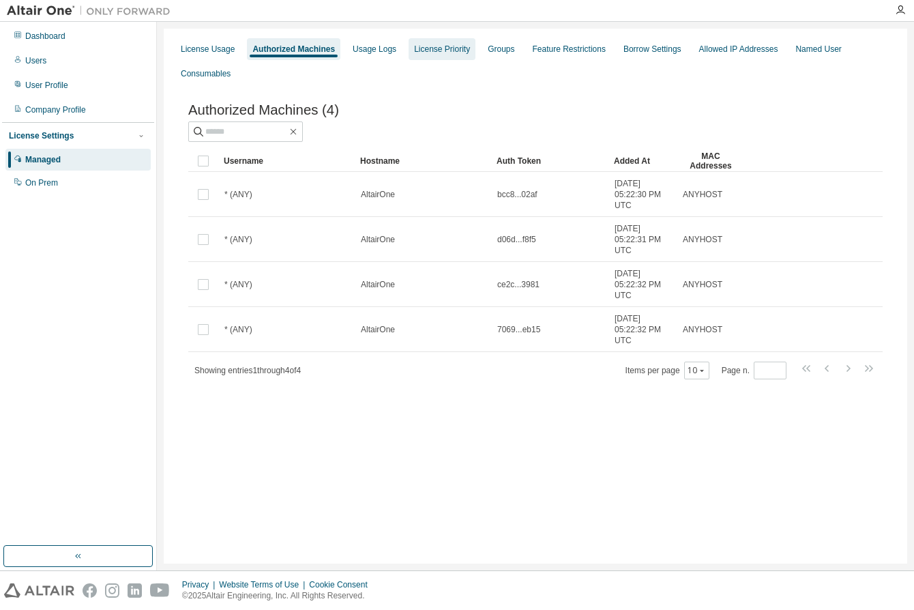
click at [445, 44] on div "License Priority" at bounding box center [442, 49] width 56 height 11
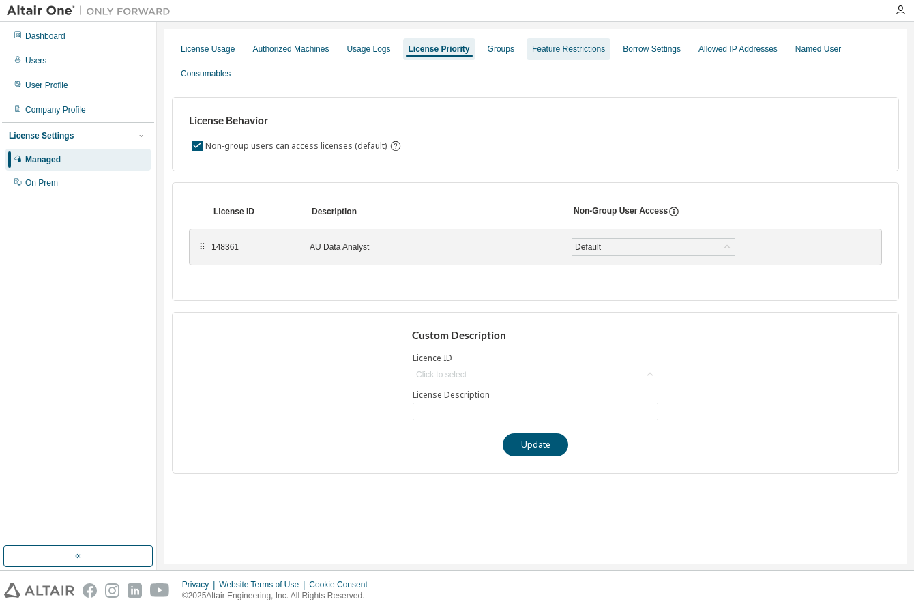
click at [588, 48] on div "Feature Restrictions" at bounding box center [568, 49] width 73 height 11
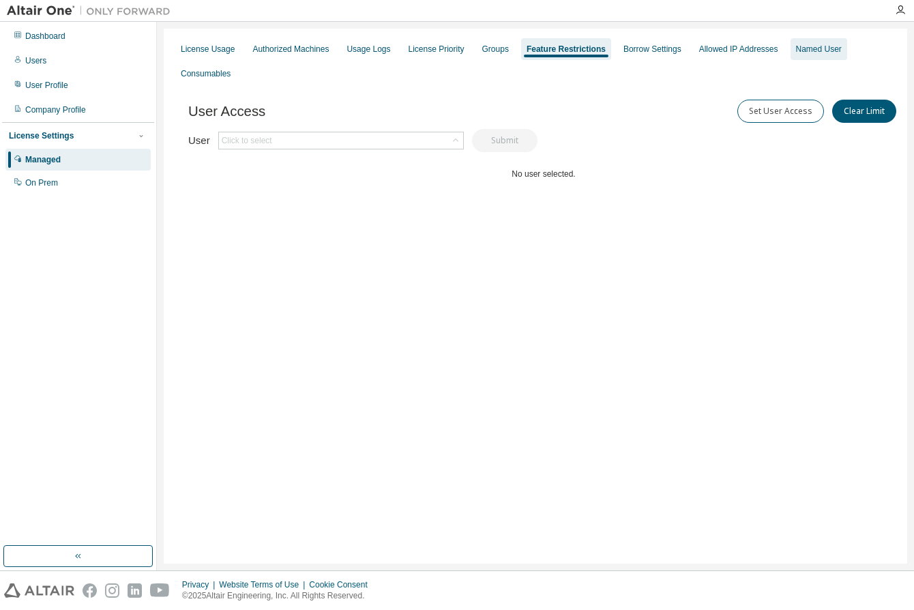
click at [819, 48] on div "Named User" at bounding box center [819, 49] width 46 height 11
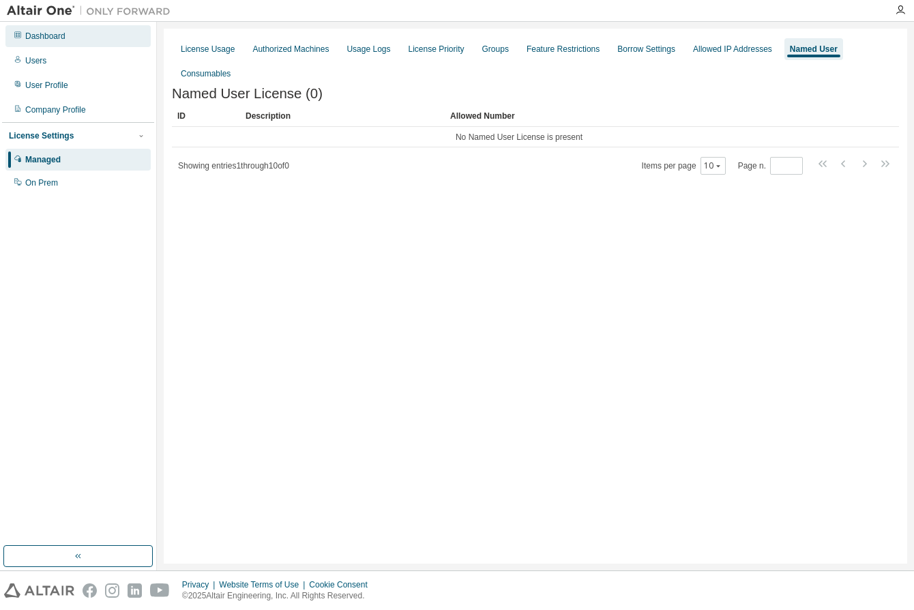
click at [47, 39] on div "Dashboard" at bounding box center [45, 36] width 40 height 11
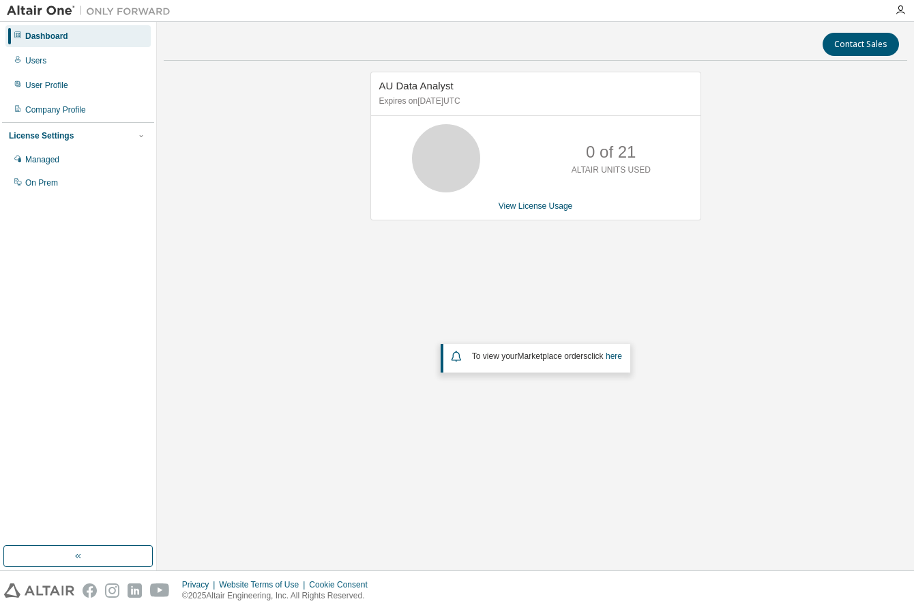
drag, startPoint x: 204, startPoint y: 310, endPoint x: 218, endPoint y: 302, distance: 15.6
click at [204, 310] on div "AU Data Analyst Expires on August 12, 2026 UTC 0 of 21 ALTAIR UNITS USED View L…" at bounding box center [536, 270] width 744 height 396
click at [32, 61] on div "Users" at bounding box center [35, 60] width 21 height 11
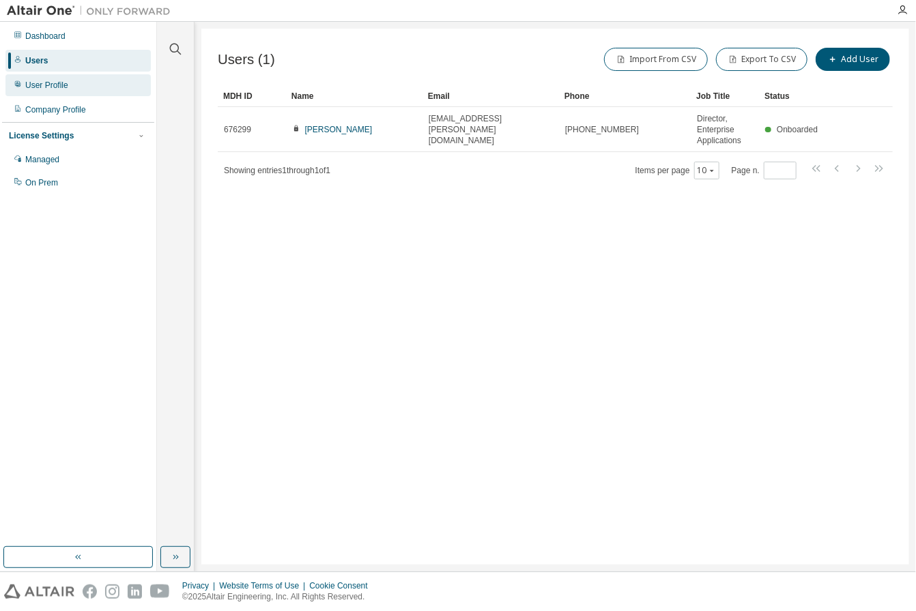
click at [52, 85] on div "User Profile" at bounding box center [46, 85] width 43 height 11
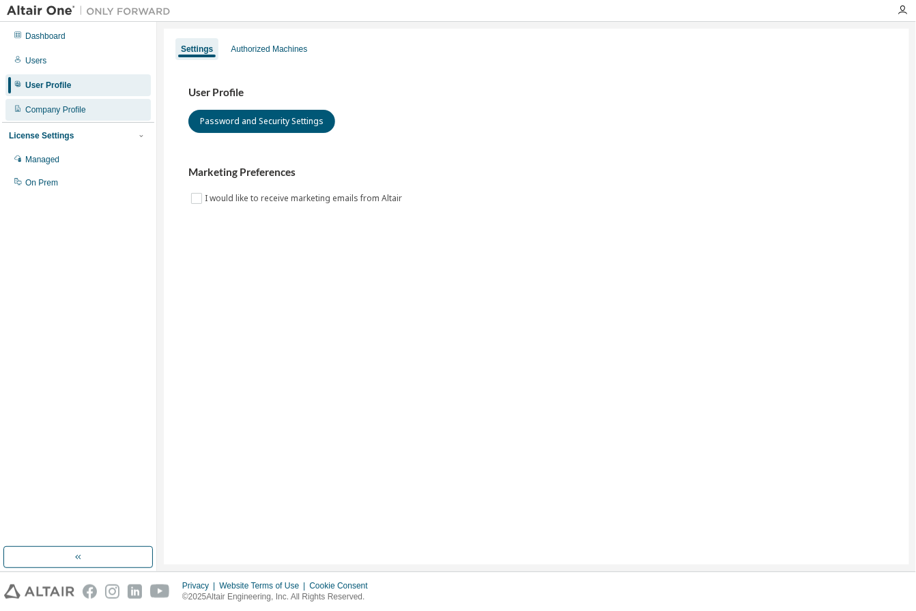
click at [53, 104] on div "Company Profile" at bounding box center [55, 109] width 61 height 11
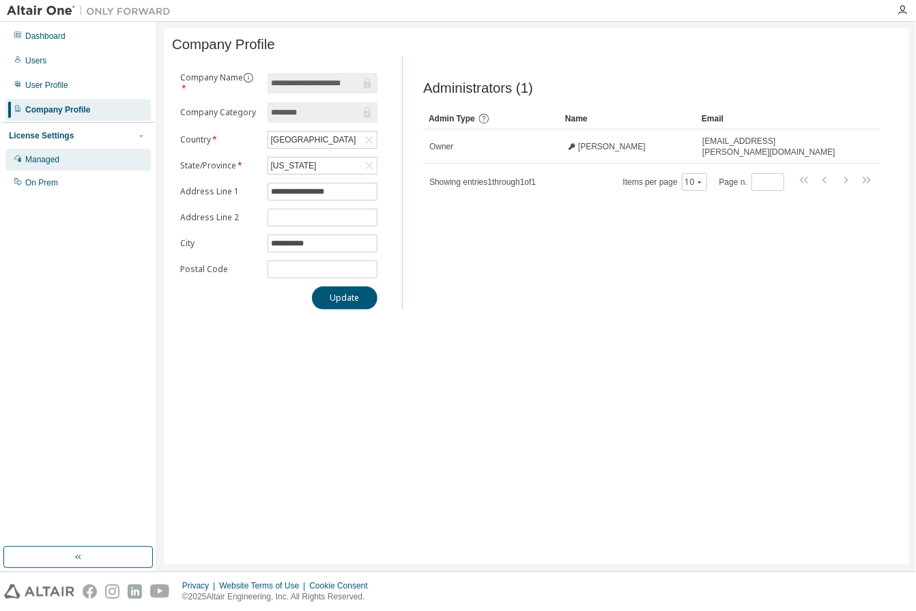
click at [44, 156] on div "Managed" at bounding box center [42, 159] width 34 height 11
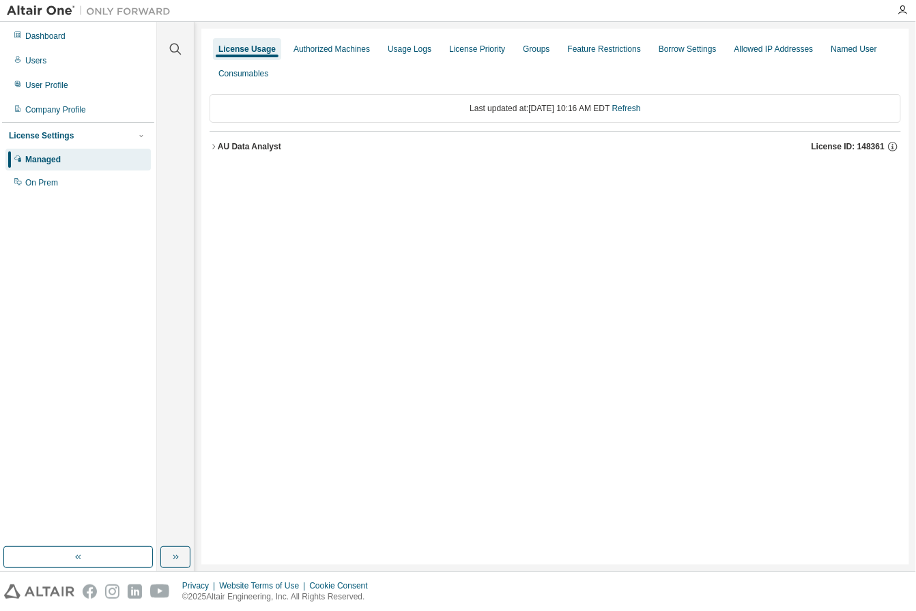
click at [213, 143] on icon "button" at bounding box center [213, 147] width 8 height 8
